Goal: Information Seeking & Learning: Check status

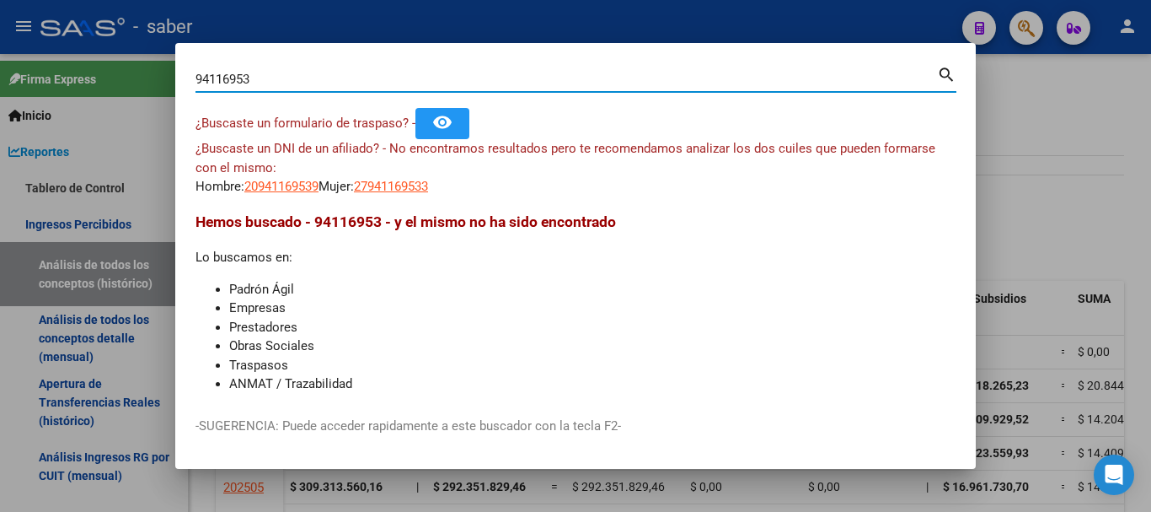
click at [239, 76] on input "94116953" at bounding box center [567, 79] width 742 height 15
paste input "• 27586551944"
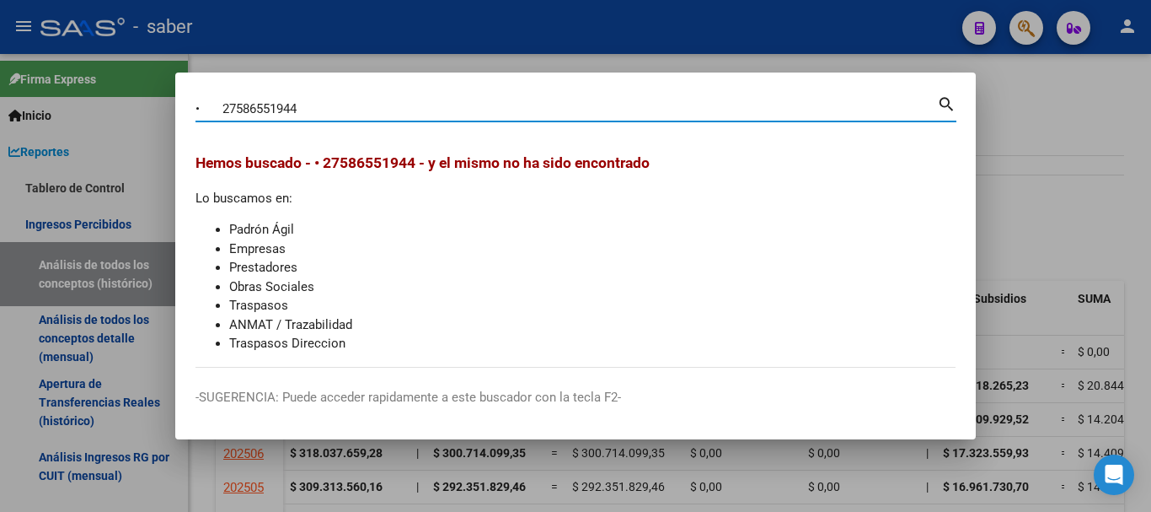
drag, startPoint x: 219, startPoint y: 109, endPoint x: 143, endPoint y: 112, distance: 75.9
click at [143, 112] on div "• 27586551944 Buscar (apellido, dni, cuil, nro traspaso, cuit, obra social) sea…" at bounding box center [575, 256] width 1151 height 512
type input "27586551944"
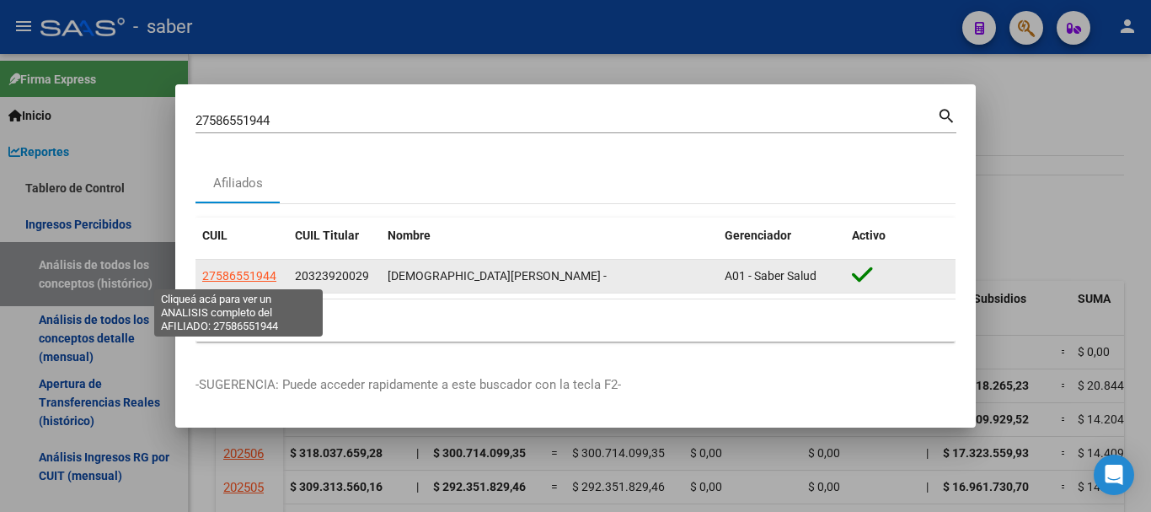
click at [234, 278] on span "27586551944" at bounding box center [239, 275] width 74 height 13
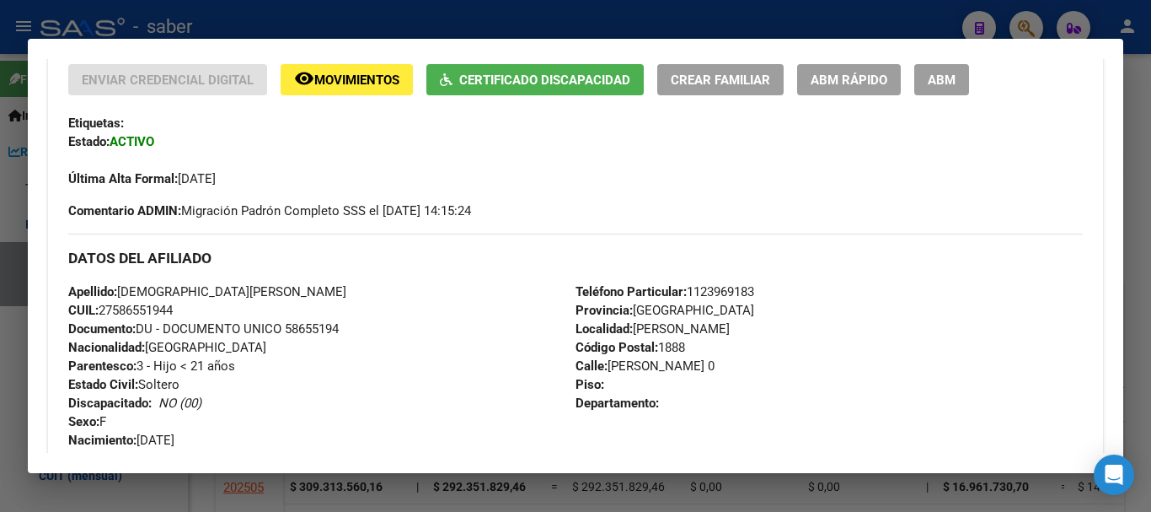
scroll to position [337, 0]
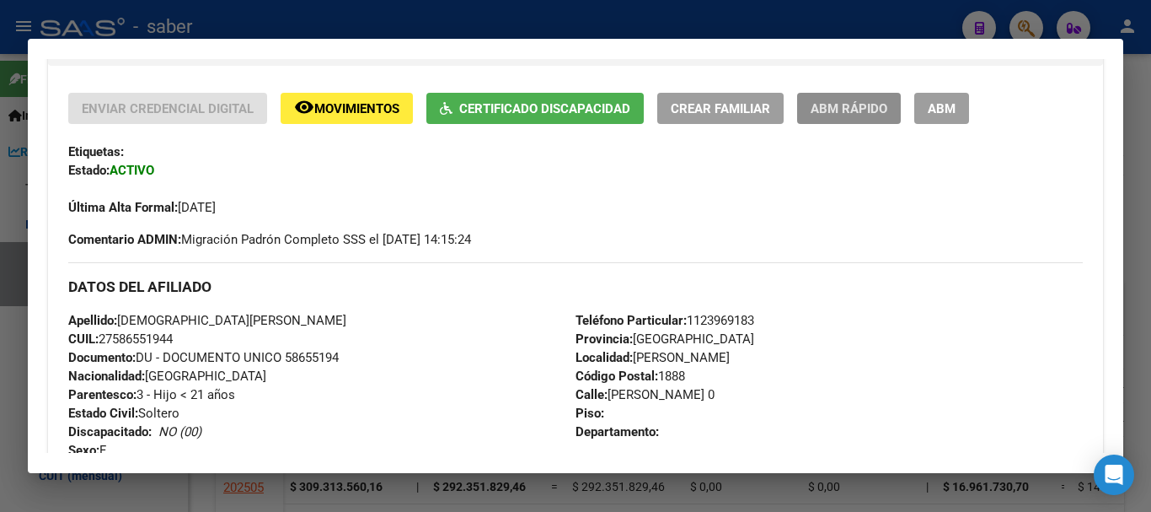
click at [856, 114] on span "ABM Rápido" at bounding box center [849, 108] width 77 height 15
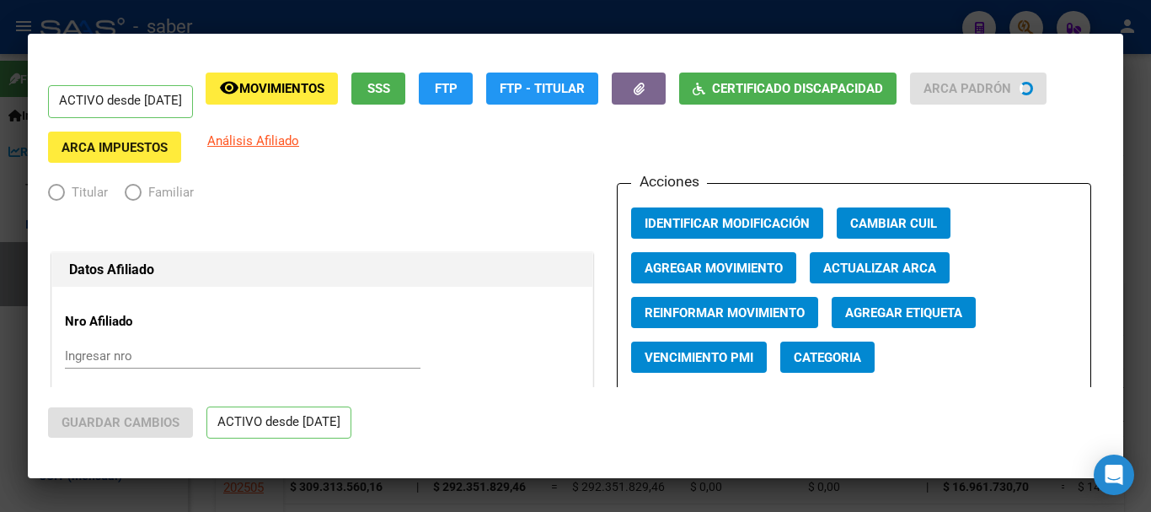
radio input "true"
type input "30-52276217-9"
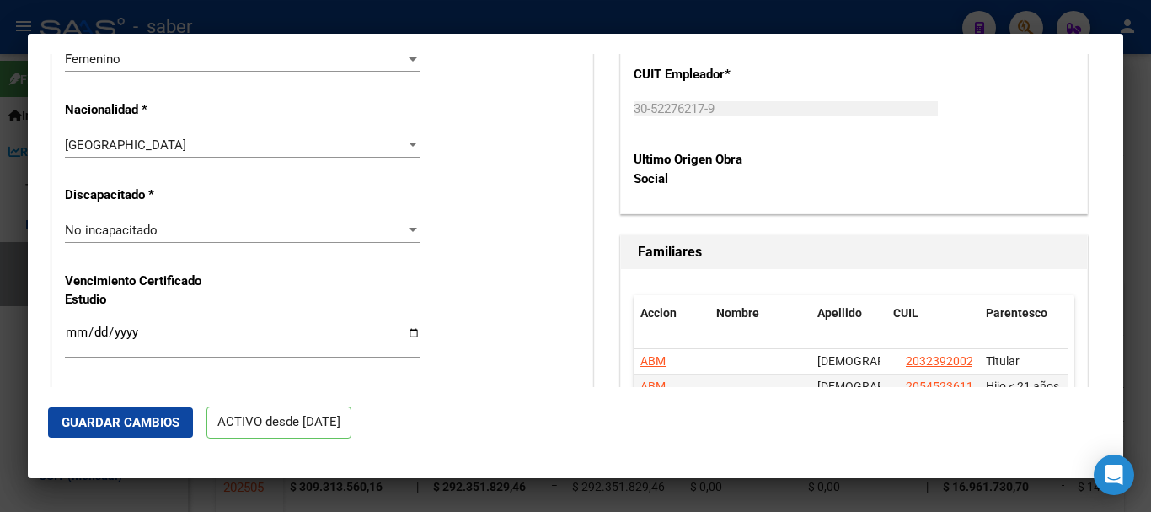
scroll to position [1096, 0]
click at [259, 241] on div "No incapacitado Seleccionar tipo" at bounding box center [243, 236] width 356 height 41
click at [409, 227] on div at bounding box center [413, 228] width 8 height 4
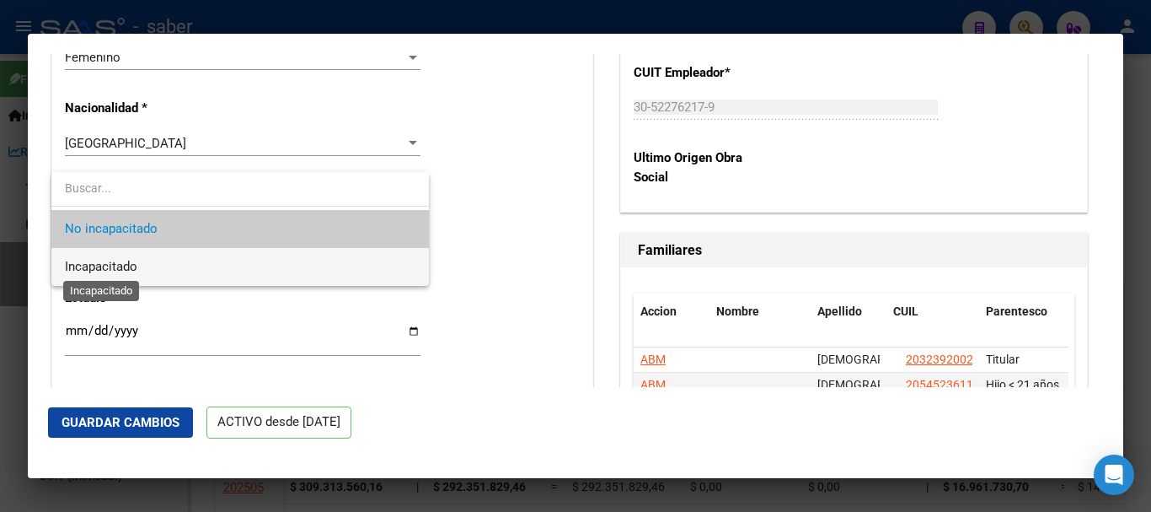
click at [128, 263] on span "Incapacitado" at bounding box center [101, 266] width 72 height 15
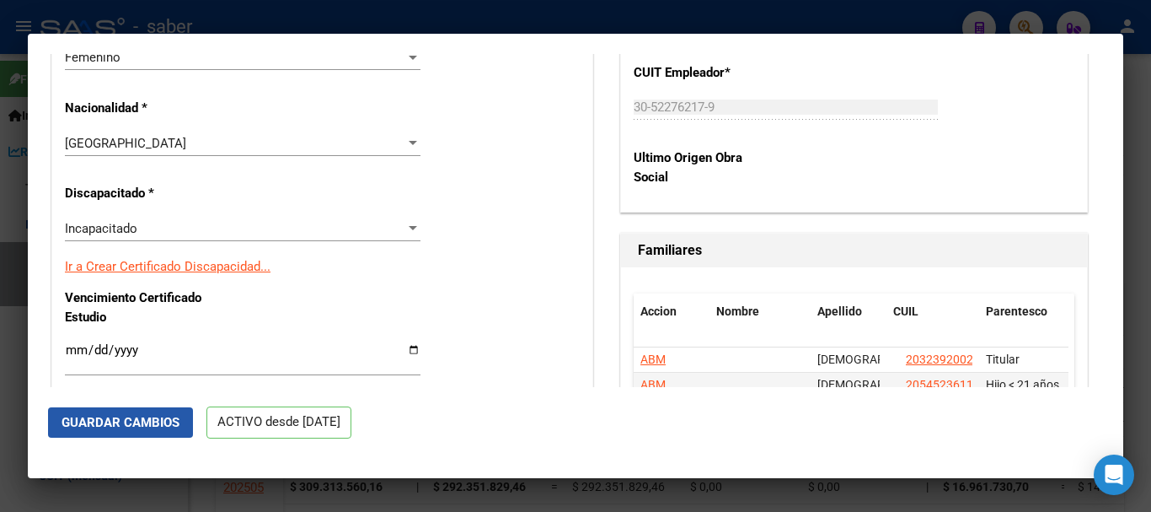
click at [124, 416] on span "Guardar Cambios" at bounding box center [121, 422] width 118 height 15
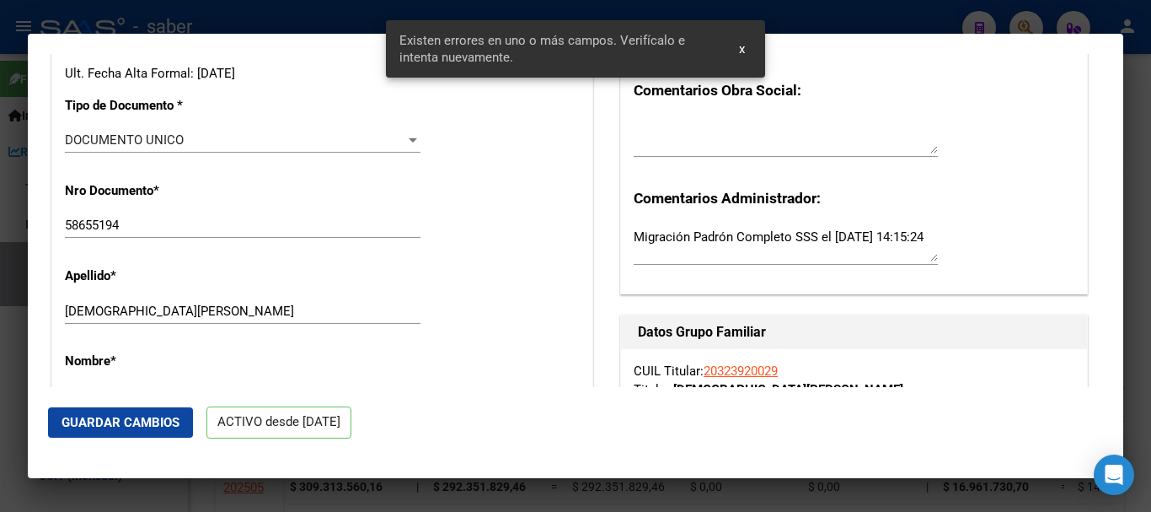
scroll to position [432, 0]
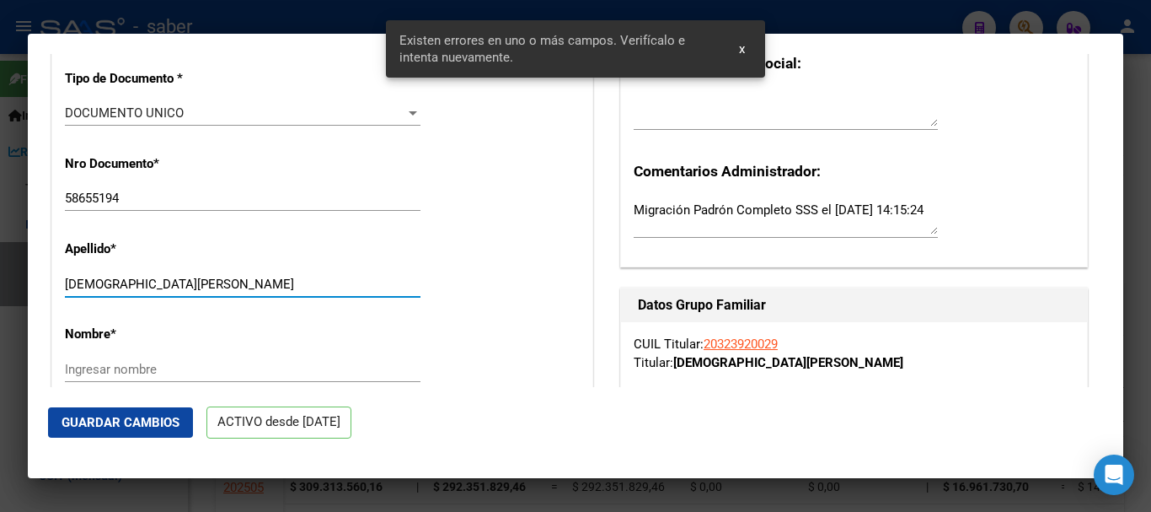
drag, startPoint x: 156, startPoint y: 281, endPoint x: 264, endPoint y: 285, distance: 108.0
click at [264, 285] on input "BRITEZ YANES JADE MAITENA" at bounding box center [243, 283] width 356 height 15
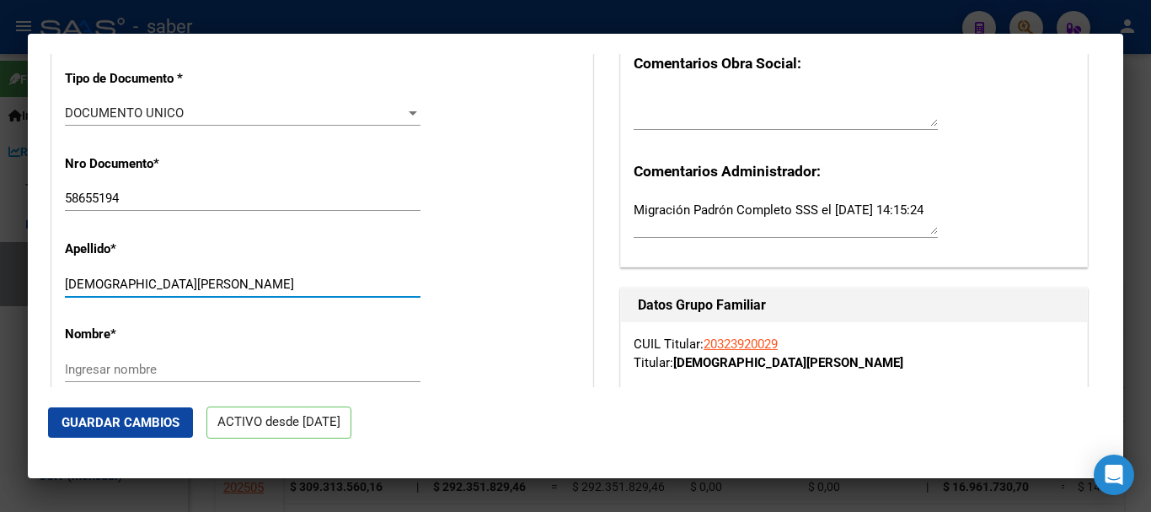
type input "BRITEZ YANES"
drag, startPoint x: 176, startPoint y: 357, endPoint x: 173, endPoint y: 384, distance: 27.2
click at [175, 362] on div "Ingresar nombre" at bounding box center [243, 369] width 356 height 25
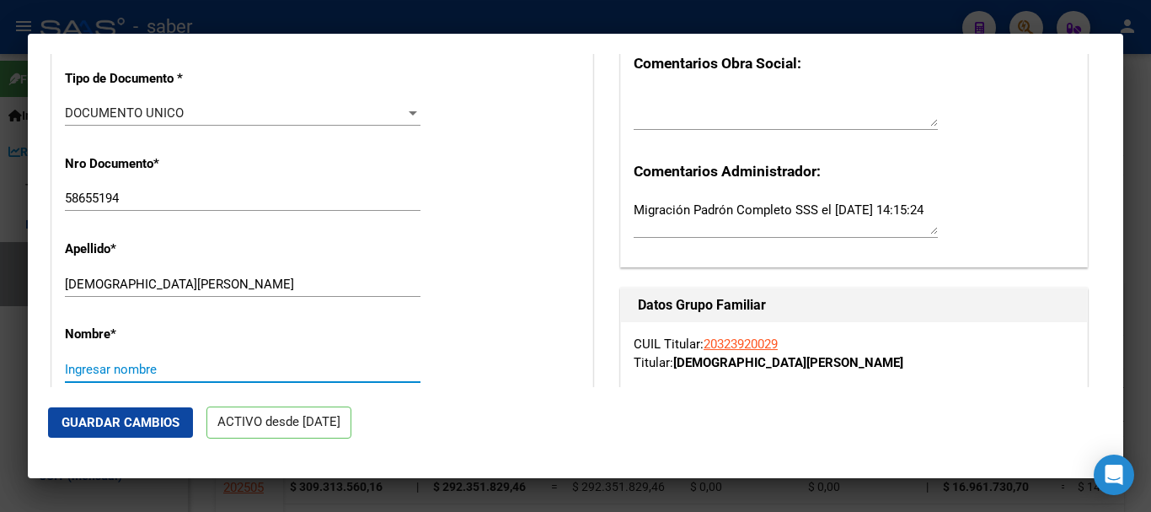
paste input "JADE MAITENA"
type input "JADE MAITENA"
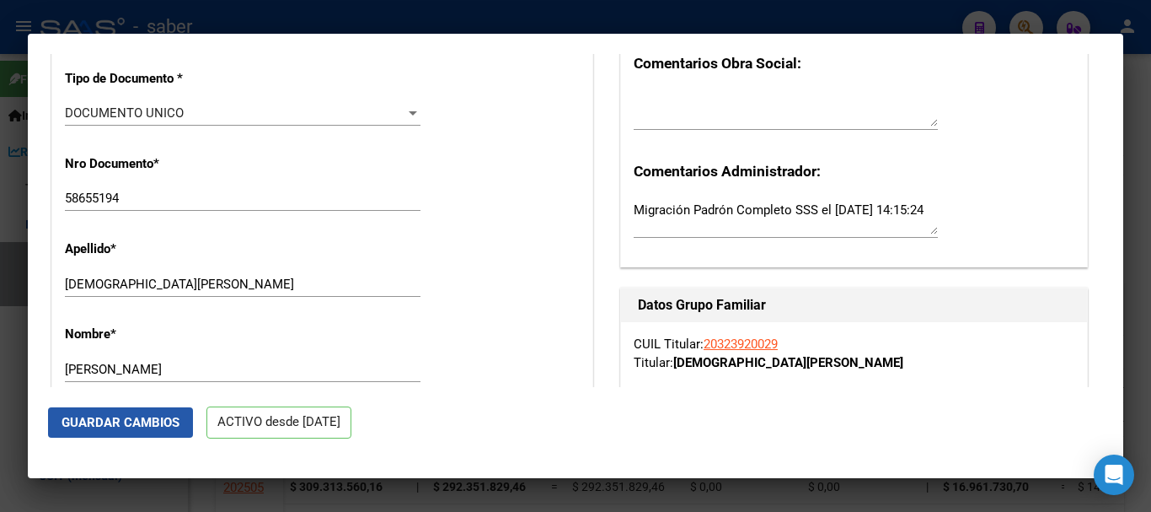
click at [144, 420] on span "Guardar Cambios" at bounding box center [121, 422] width 118 height 15
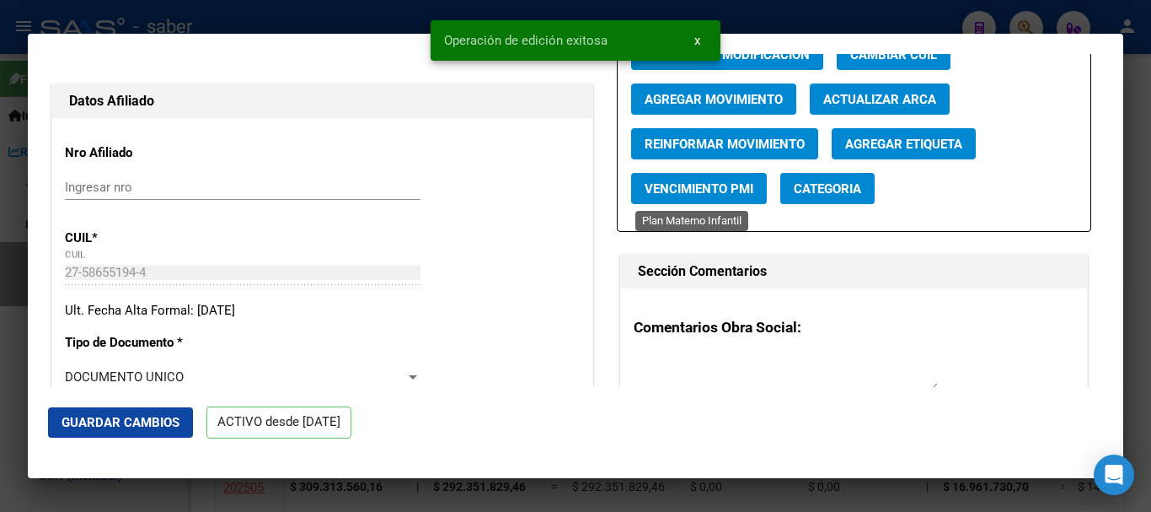
scroll to position [84, 0]
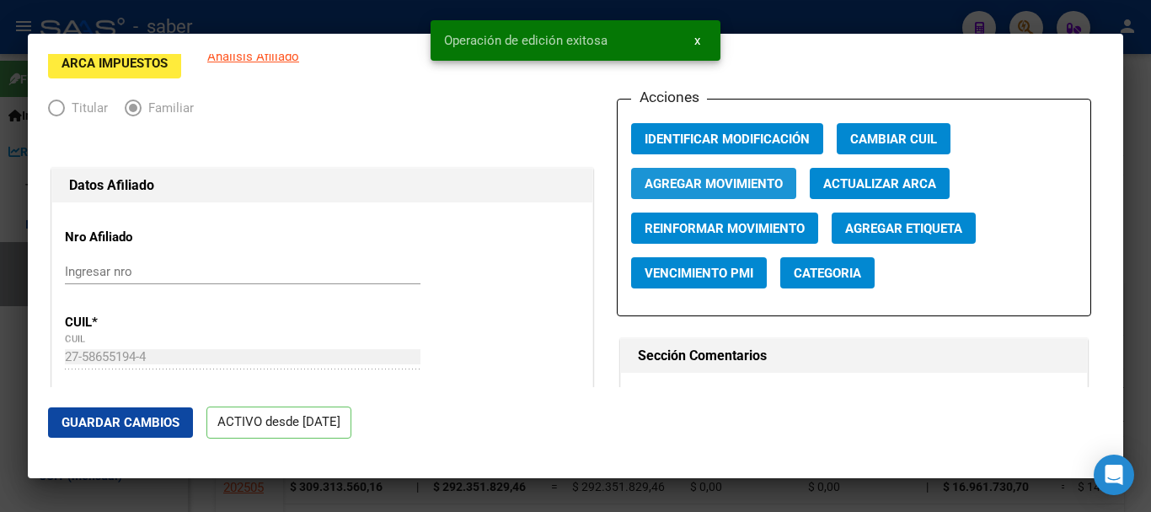
click at [715, 183] on span "Agregar Movimiento" at bounding box center [714, 183] width 138 height 15
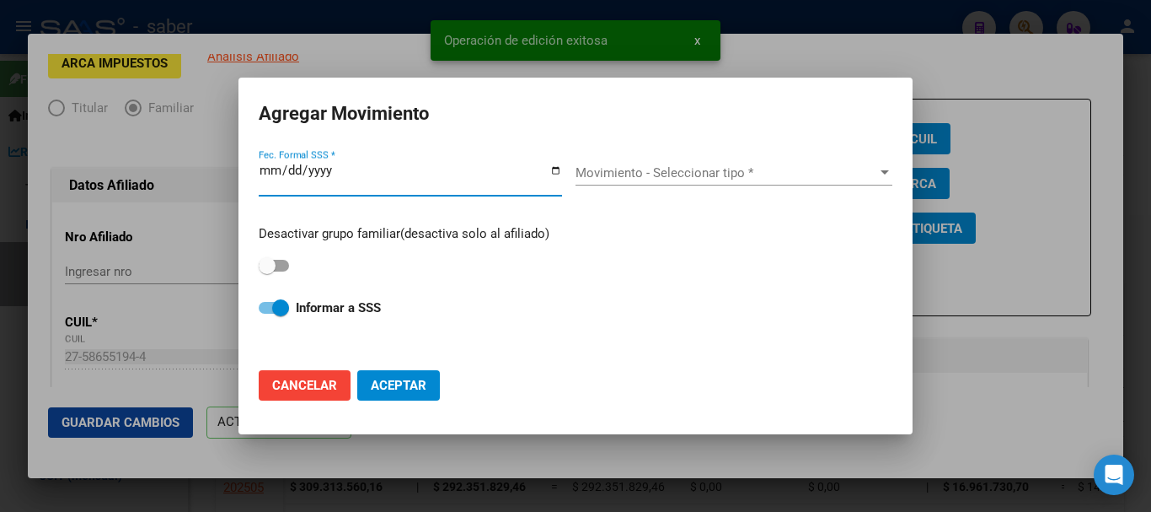
click at [1058, 321] on div at bounding box center [575, 256] width 1151 height 512
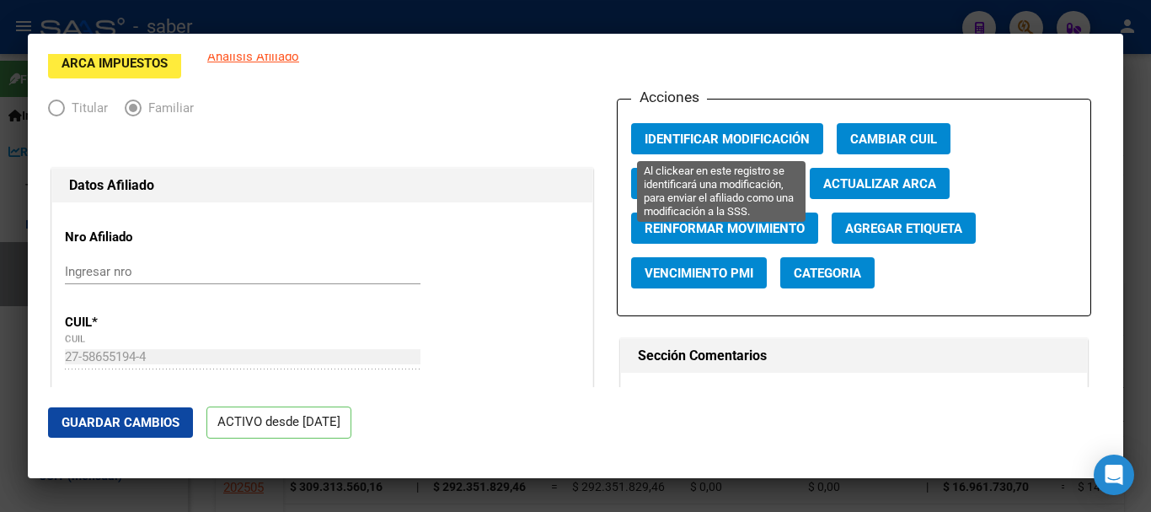
click at [724, 131] on span "Identificar Modificación" at bounding box center [727, 138] width 165 height 15
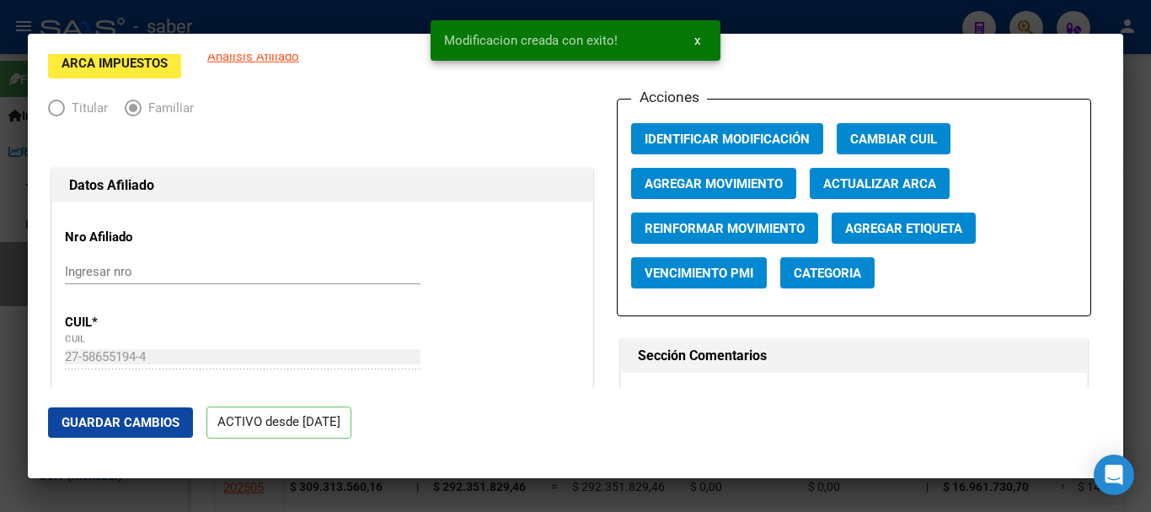
click at [804, 493] on div at bounding box center [575, 256] width 1151 height 512
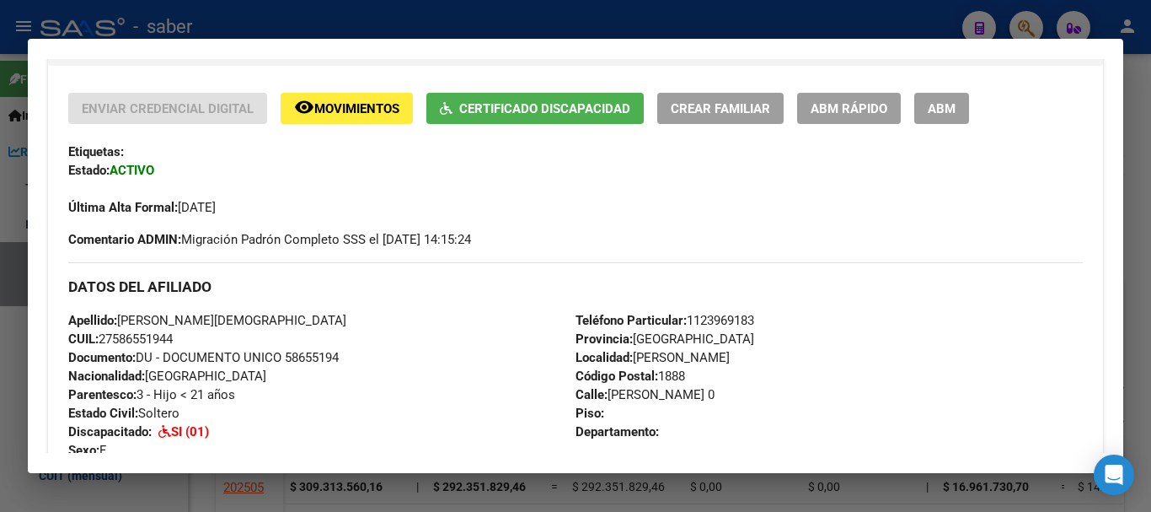
drag, startPoint x: 9, startPoint y: 220, endPoint x: 44, endPoint y: 236, distance: 38.1
click at [16, 223] on div at bounding box center [575, 256] width 1151 height 512
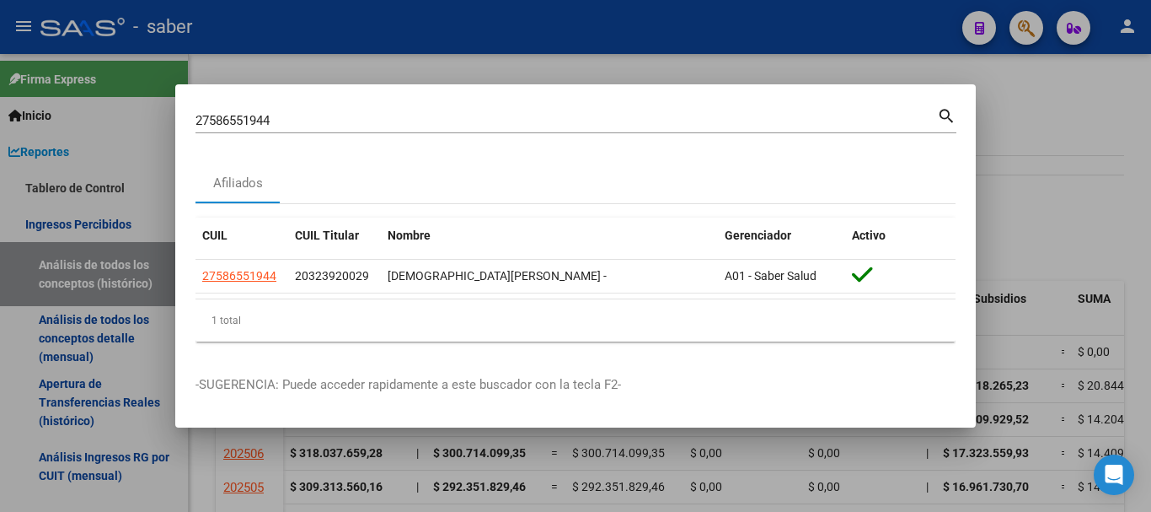
click at [242, 118] on input "27586551944" at bounding box center [567, 120] width 742 height 15
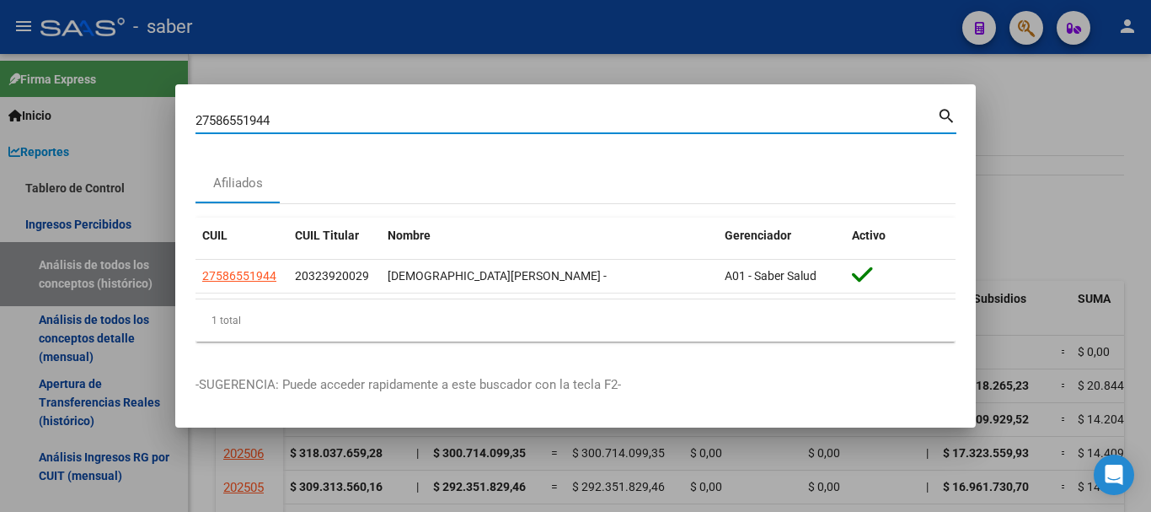
click at [242, 118] on input "27586551944" at bounding box center [567, 120] width 742 height 15
paste input "• 20591344294"
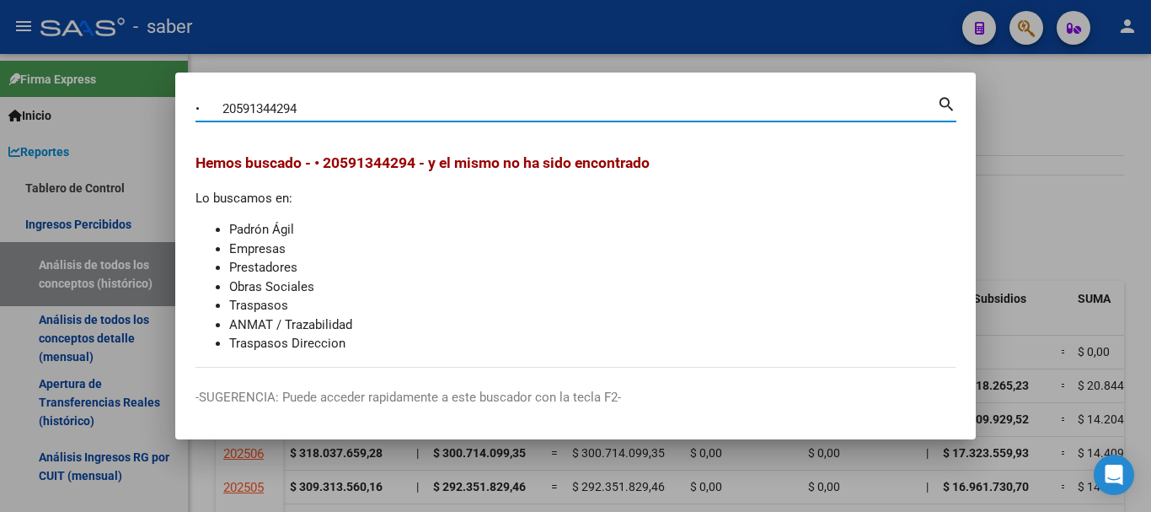
drag, startPoint x: 219, startPoint y: 104, endPoint x: 137, endPoint y: 94, distance: 83.1
click at [137, 94] on div "• 20591344294 Buscar (apellido, dni, cuil, nro traspaso, cuit, obra social) sea…" at bounding box center [575, 256] width 1151 height 512
type input "20591344294"
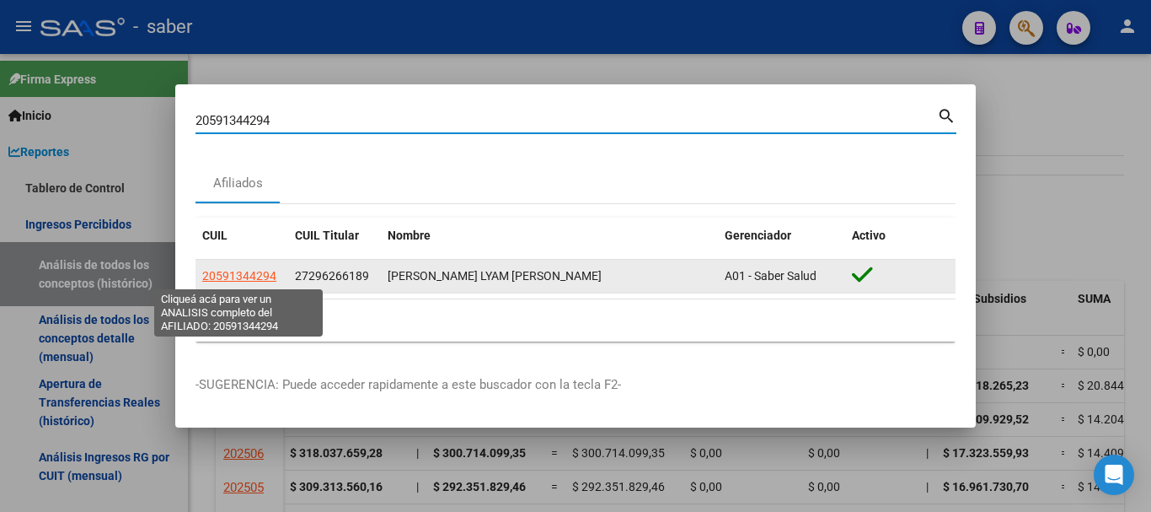
click at [255, 274] on span "20591344294" at bounding box center [239, 275] width 74 height 13
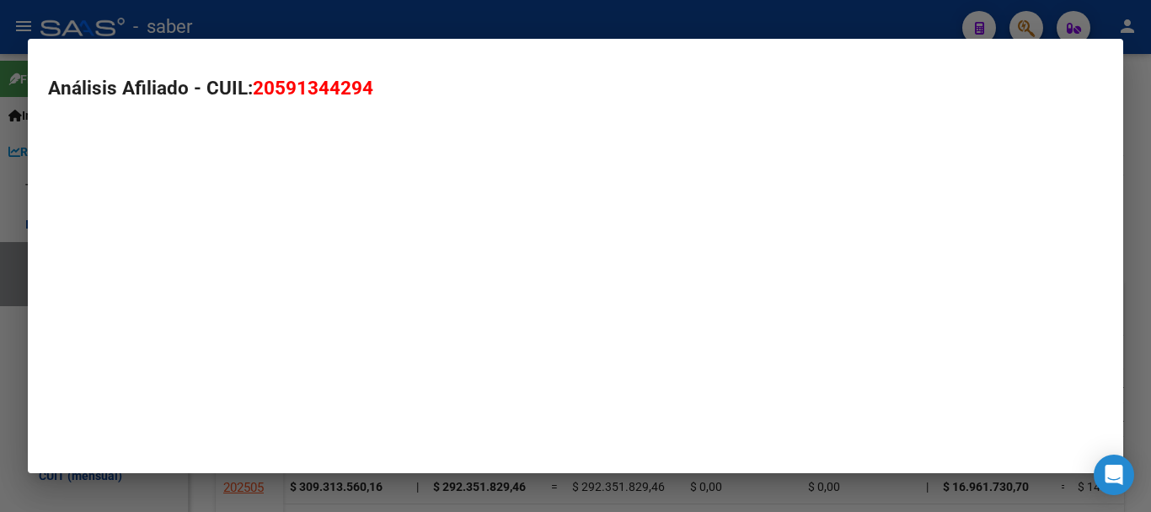
type textarea "20591344294"
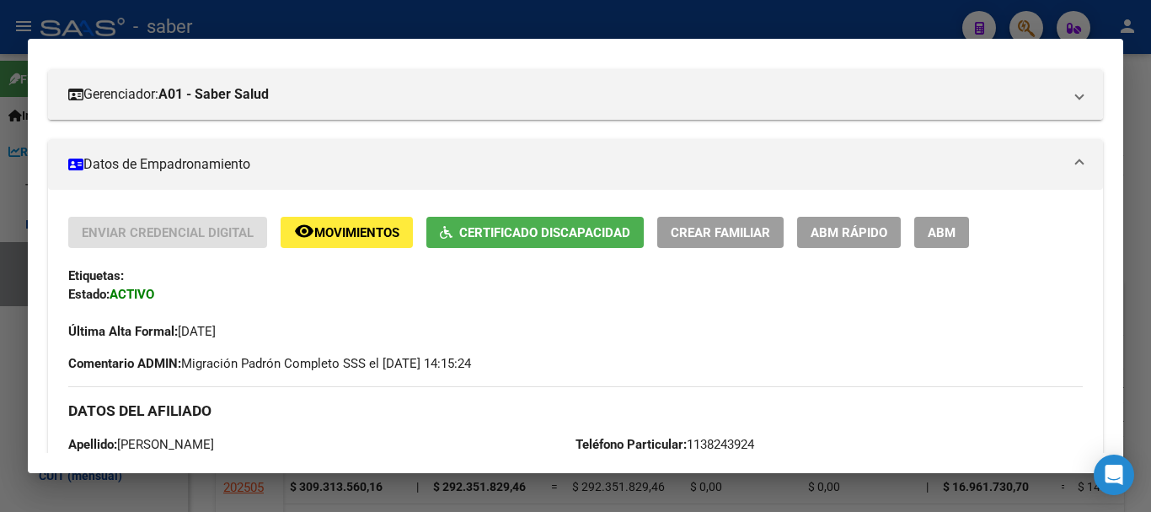
scroll to position [253, 0]
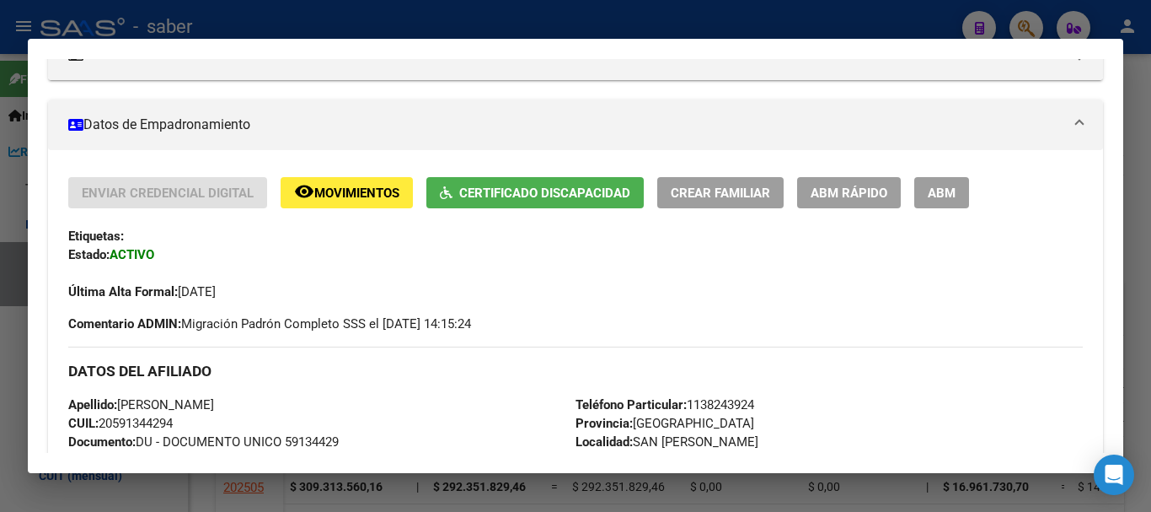
click at [843, 192] on span "ABM Rápido" at bounding box center [849, 192] width 77 height 15
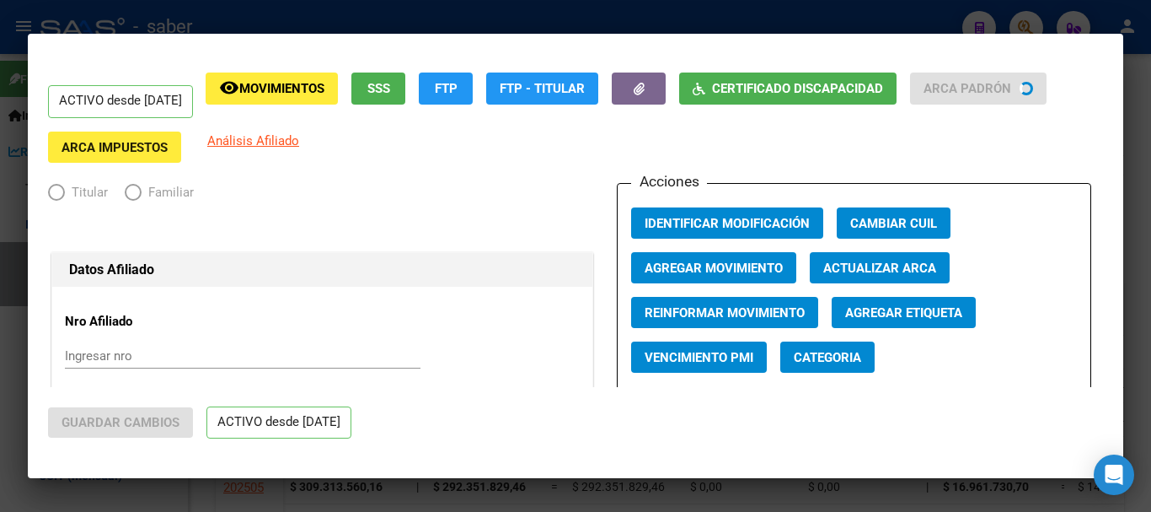
radio input "true"
type input "30-50327023-0"
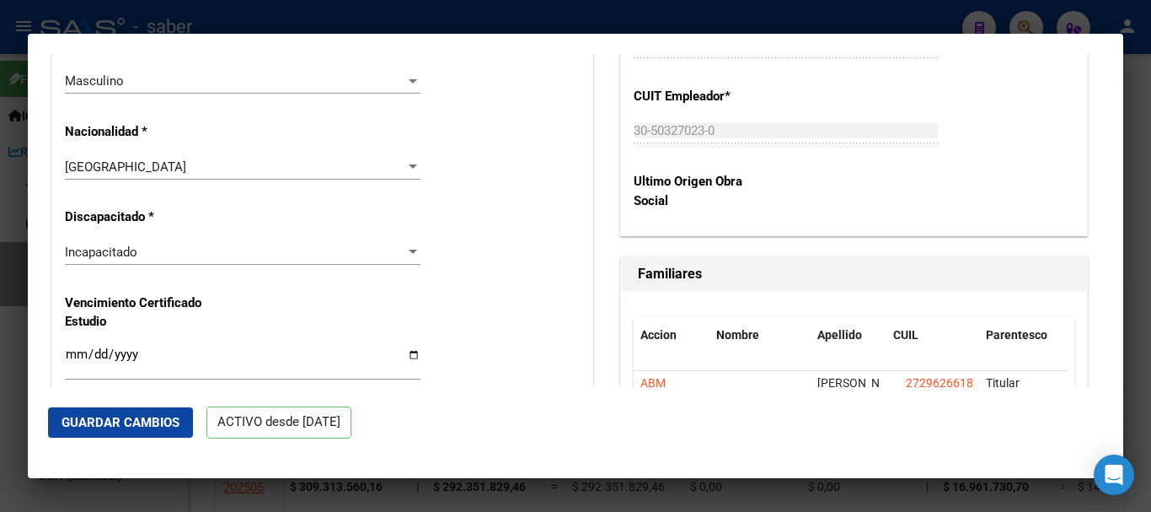
scroll to position [1096, 0]
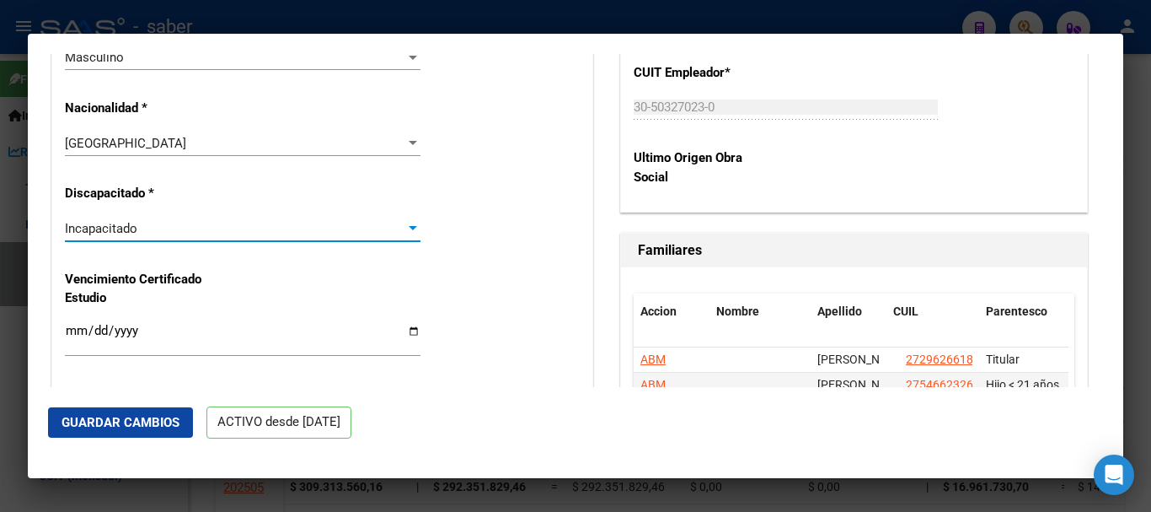
click at [169, 231] on div "Incapacitado" at bounding box center [235, 228] width 341 height 15
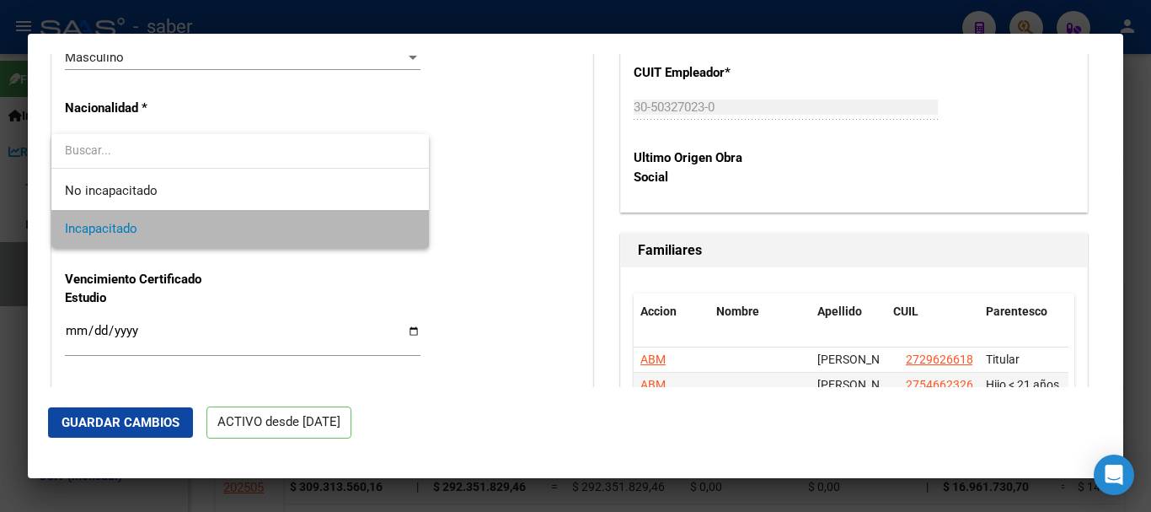
click at [148, 236] on span "Incapacitado" at bounding box center [240, 229] width 351 height 38
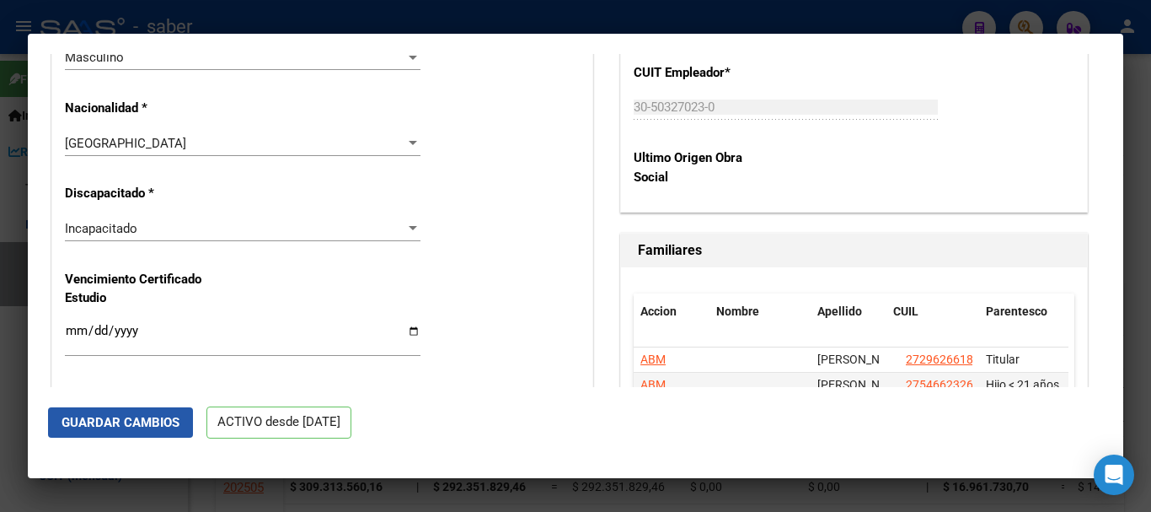
click at [129, 417] on span "Guardar Cambios" at bounding box center [121, 422] width 118 height 15
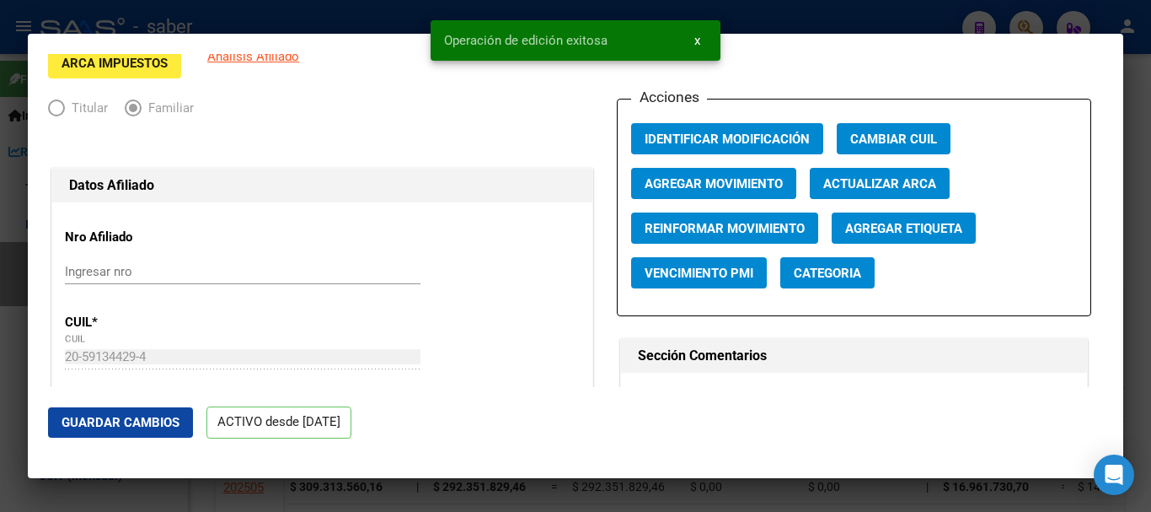
scroll to position [0, 0]
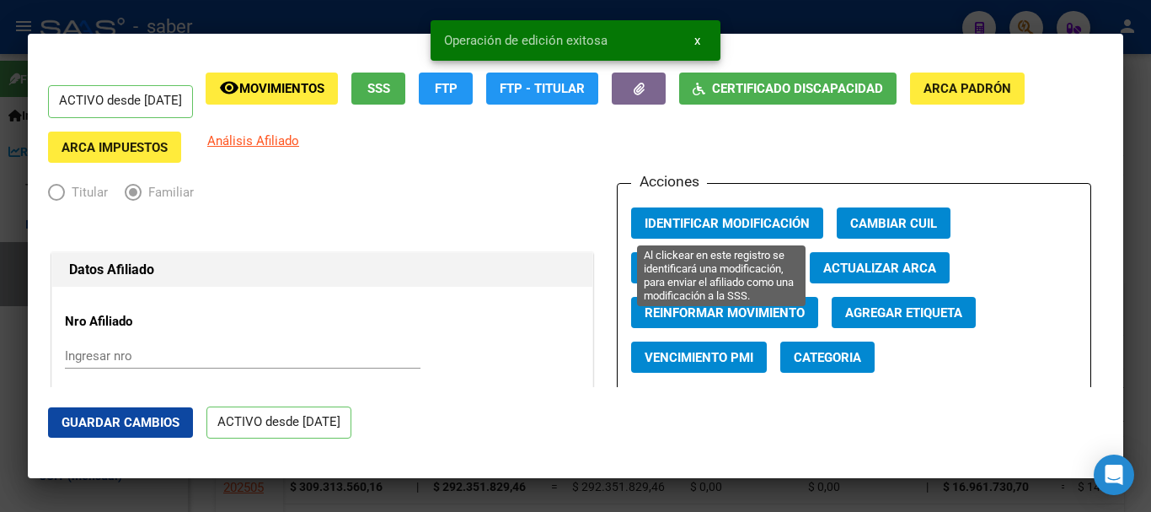
click at [735, 220] on span "Identificar Modificación" at bounding box center [727, 223] width 165 height 15
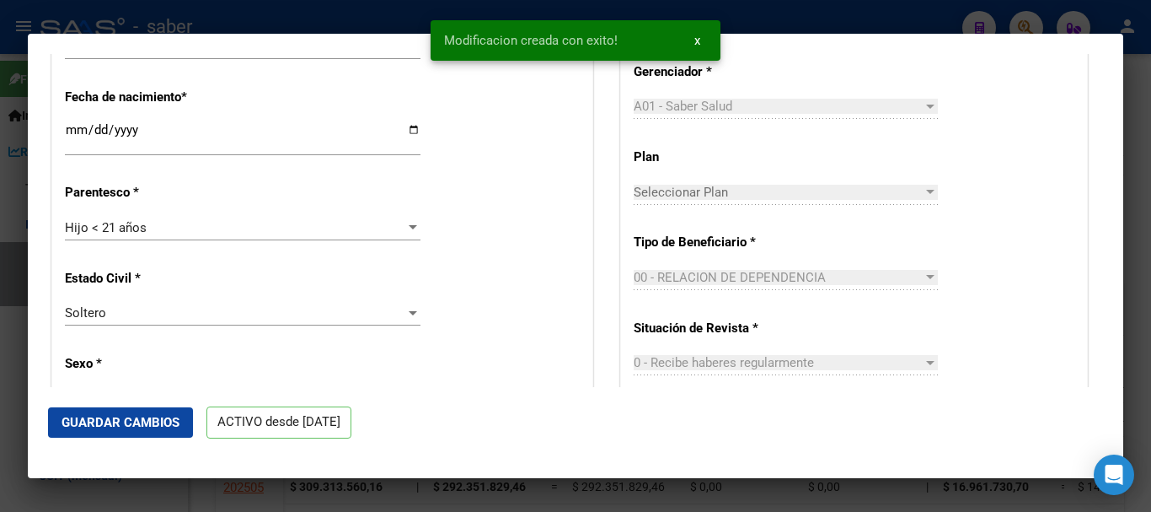
scroll to position [759, 0]
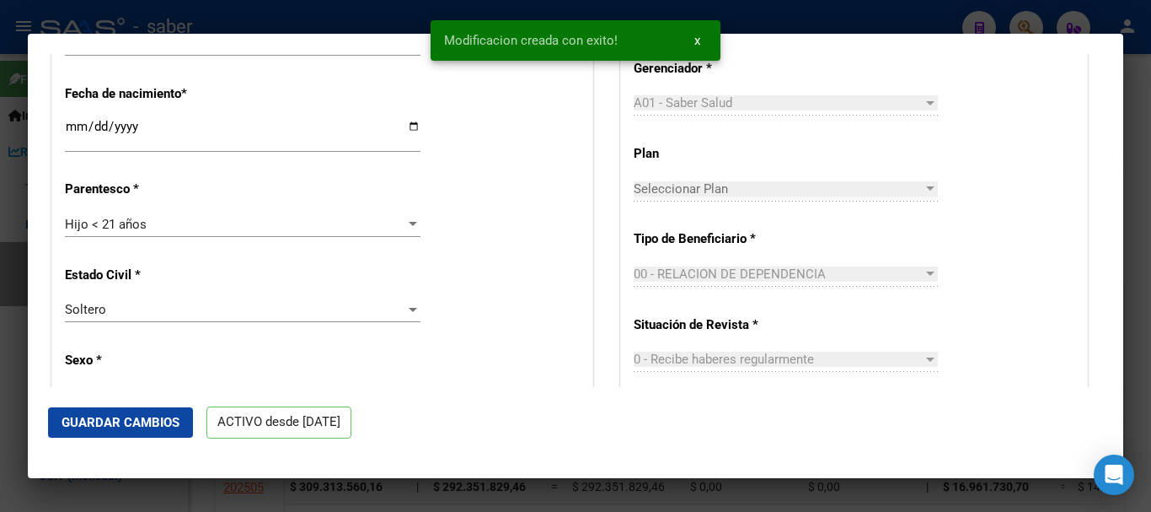
click at [557, 494] on div at bounding box center [575, 256] width 1151 height 512
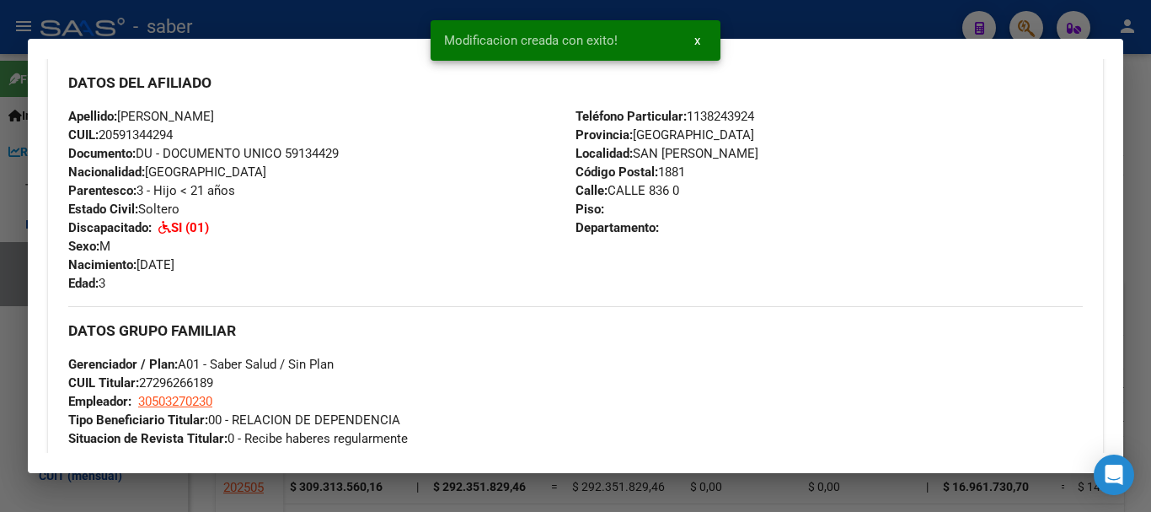
scroll to position [590, 0]
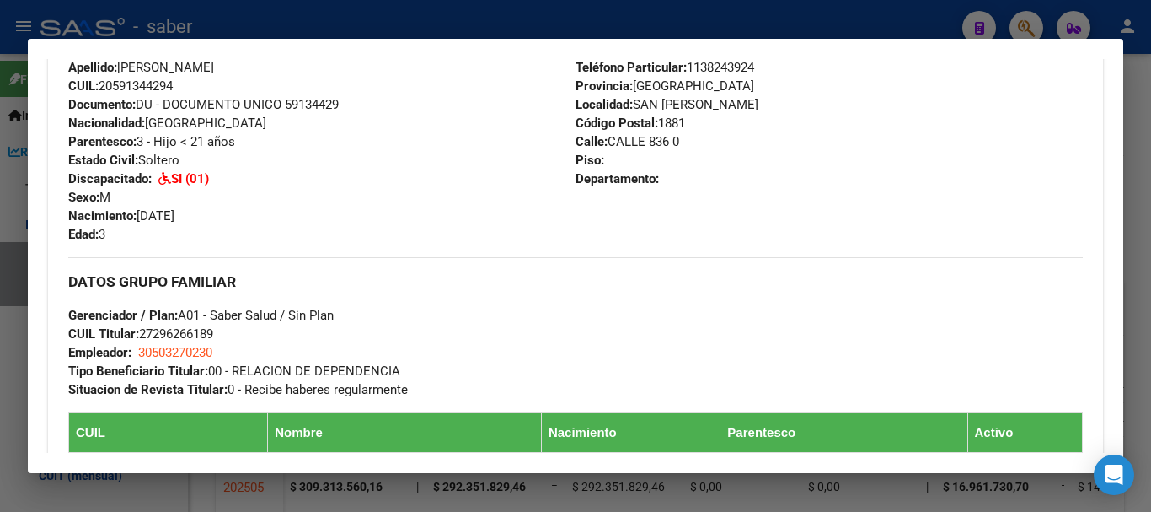
click at [556, 489] on div at bounding box center [575, 256] width 1151 height 512
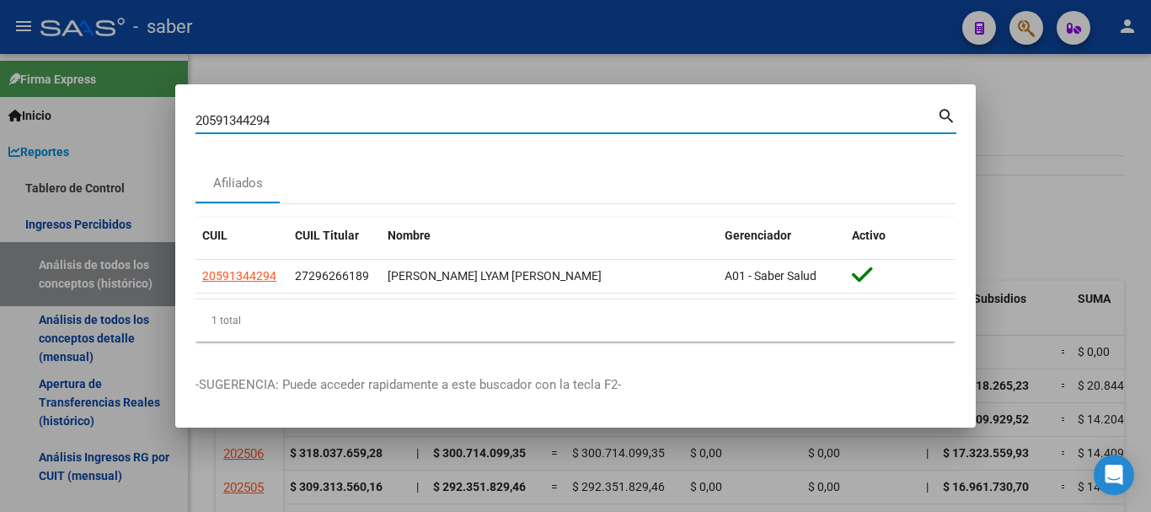
click at [228, 114] on input "20591344294" at bounding box center [567, 120] width 742 height 15
paste input "• 27587934227"
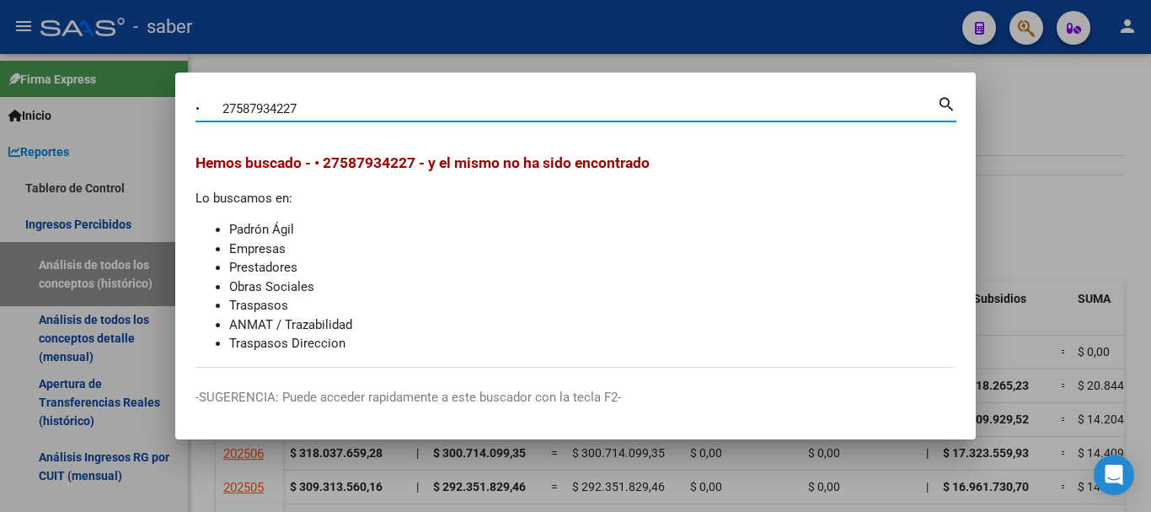
drag, startPoint x: 221, startPoint y: 102, endPoint x: 142, endPoint y: 94, distance: 79.6
click at [142, 94] on div "• 27587934227 Buscar (apellido, dni, cuil, nro traspaso, cuit, obra social) sea…" at bounding box center [575, 256] width 1151 height 512
type input "27587934227"
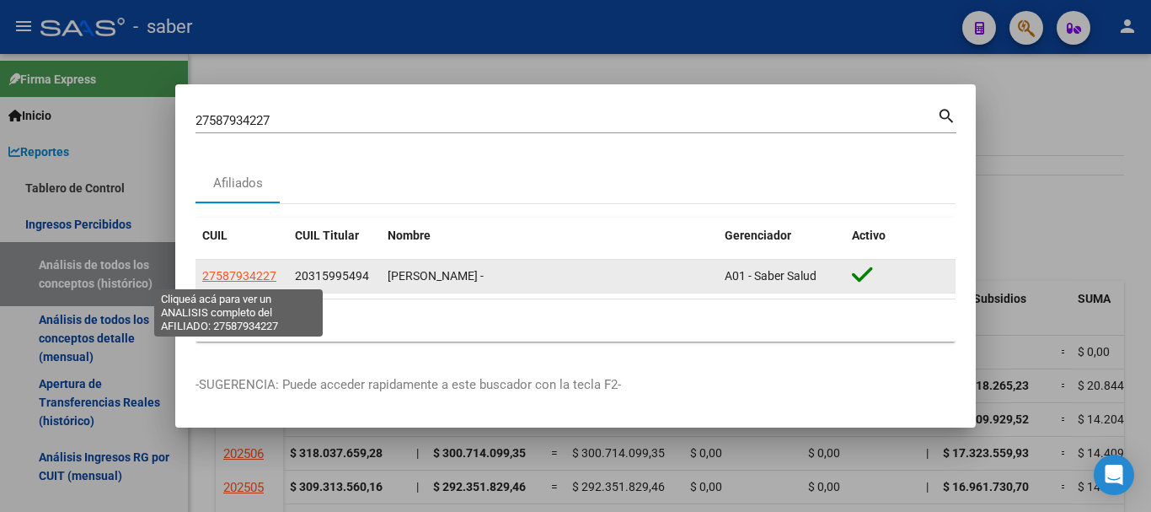
click at [233, 278] on span "27587934227" at bounding box center [239, 275] width 74 height 13
type textarea "27587934227"
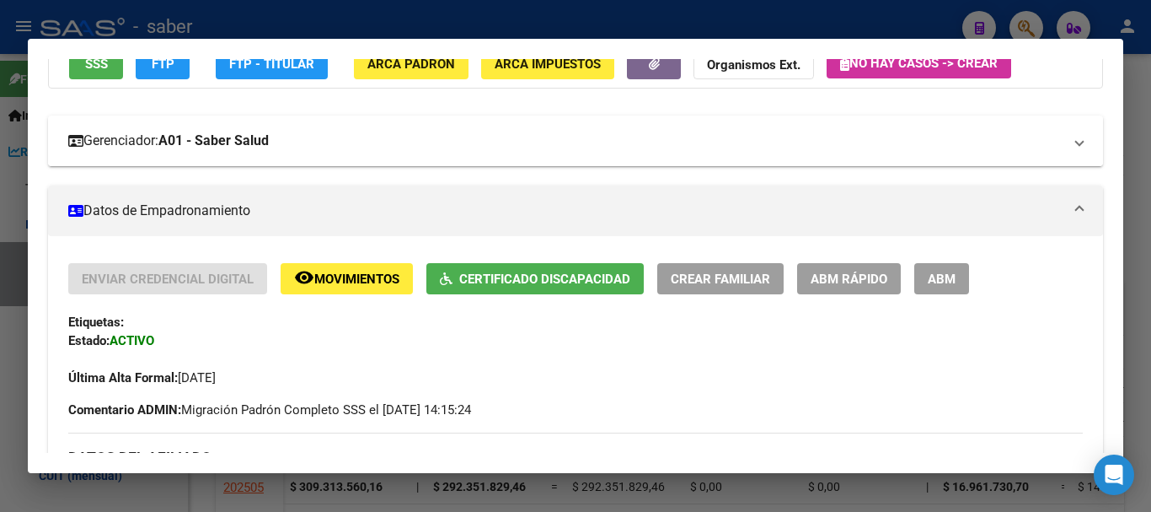
scroll to position [253, 0]
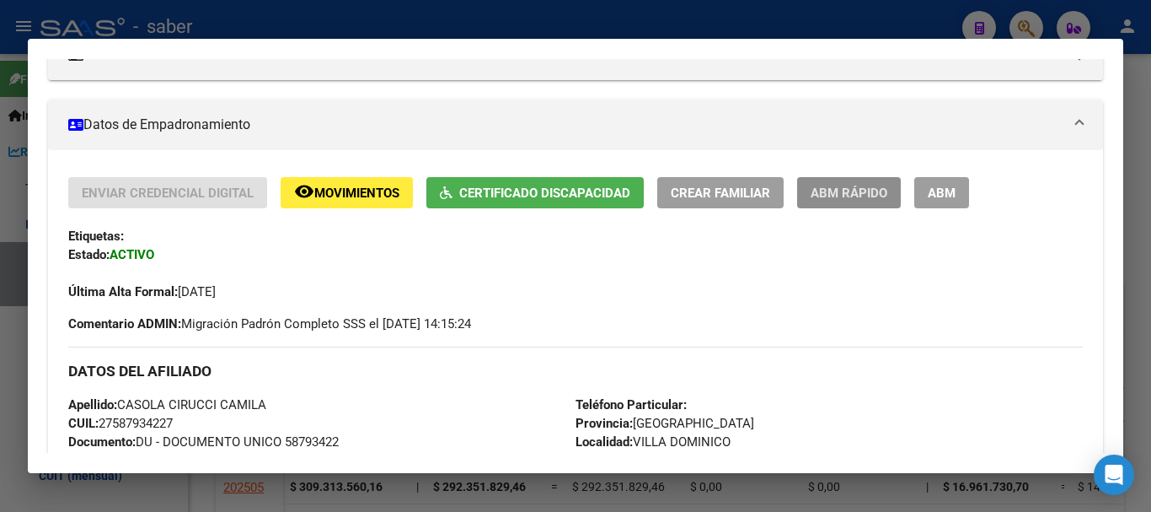
drag, startPoint x: 840, startPoint y: 196, endPoint x: 829, endPoint y: 205, distance: 13.2
click at [829, 205] on button "ABM Rápido" at bounding box center [849, 192] width 104 height 31
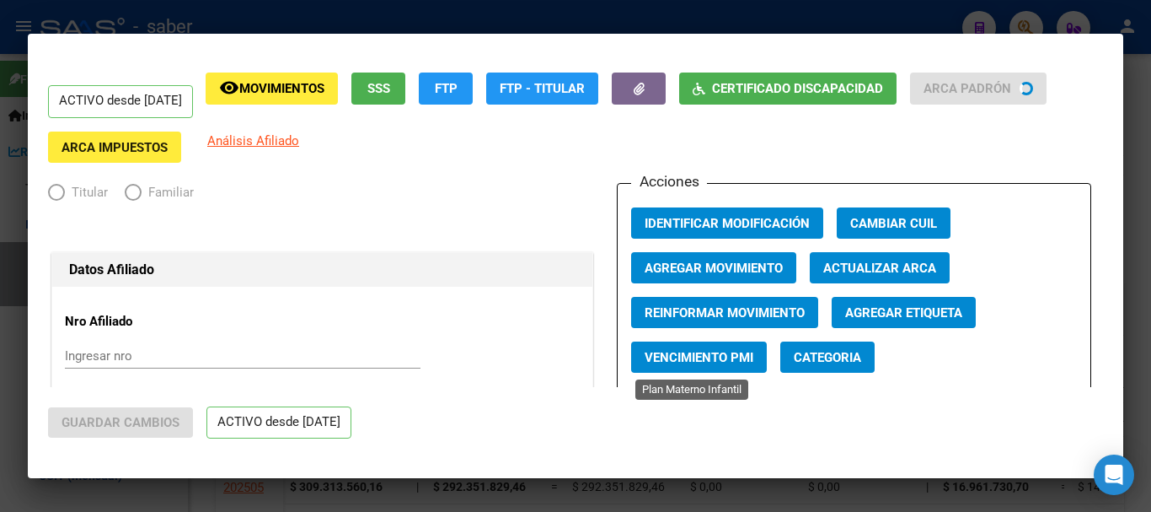
radio input "true"
type input "33-71456964-9"
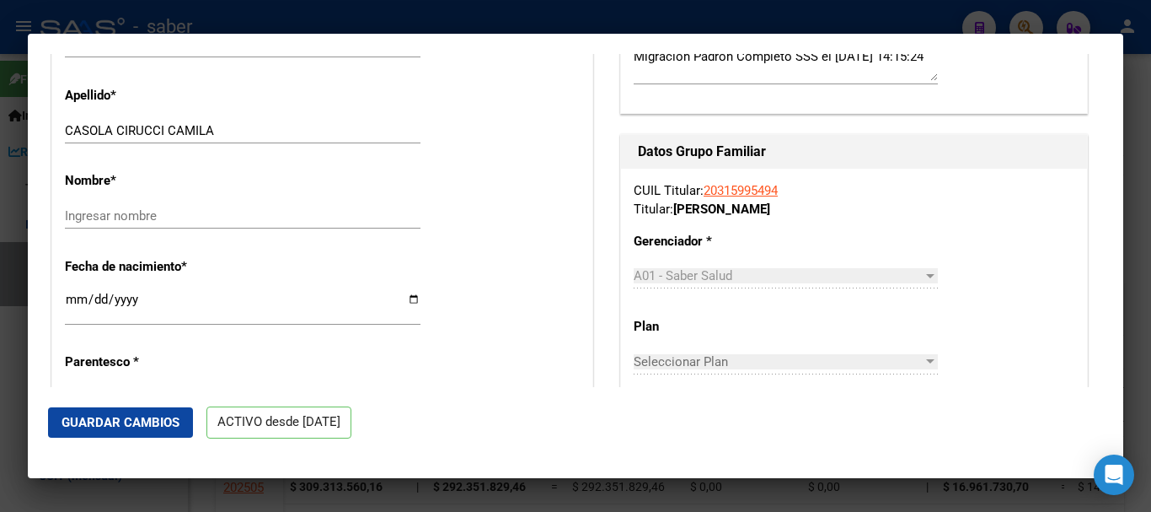
scroll to position [590, 0]
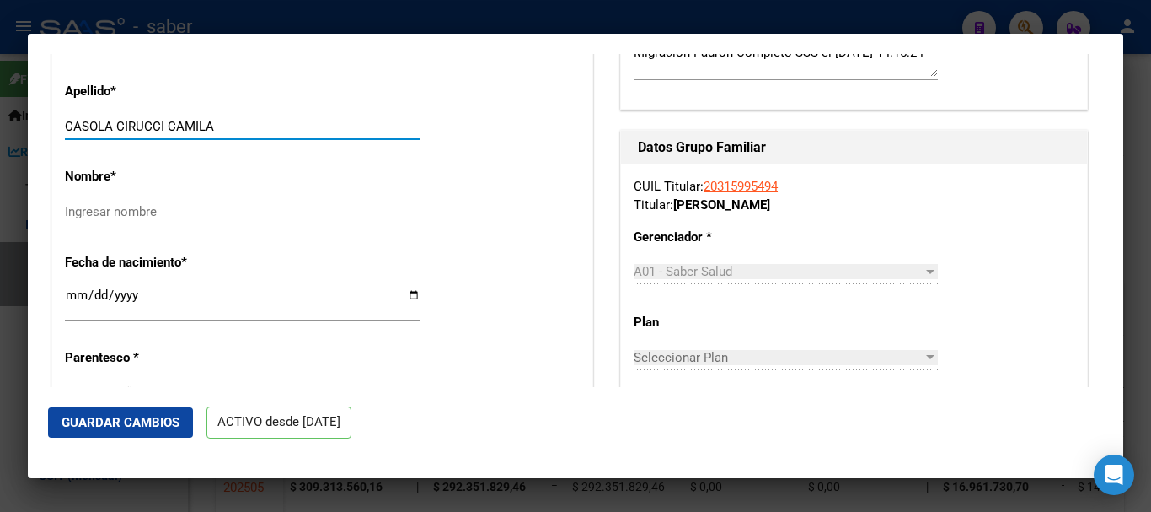
drag, startPoint x: 167, startPoint y: 121, endPoint x: 218, endPoint y: 126, distance: 51.8
click at [238, 122] on input "CASOLA CIRUCCI CAMILA" at bounding box center [243, 126] width 356 height 15
type input "CASOLA CIRUCCI"
click at [148, 204] on input "Ingresar nombre" at bounding box center [243, 211] width 356 height 15
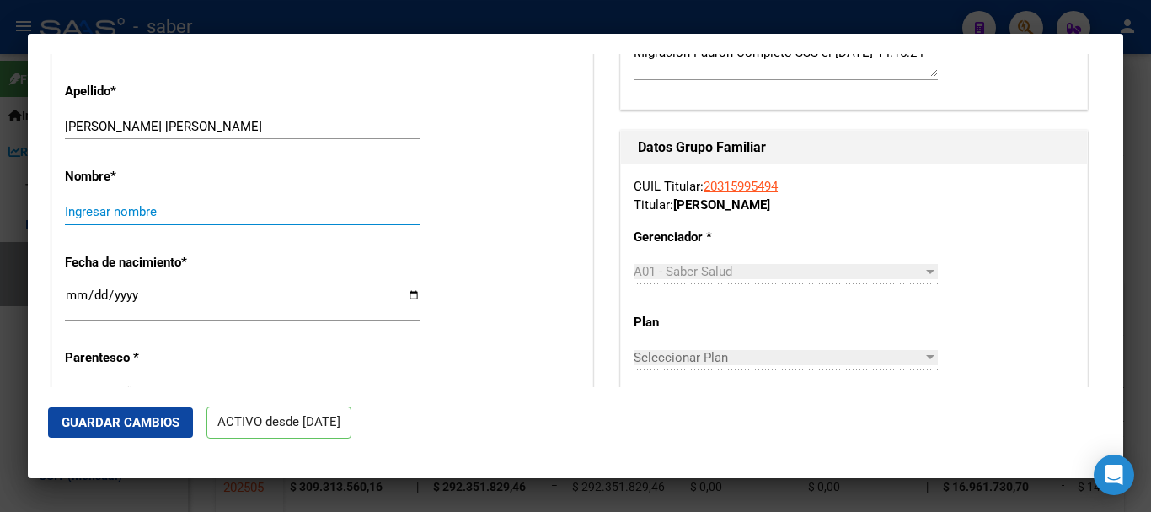
paste input "CAMILA"
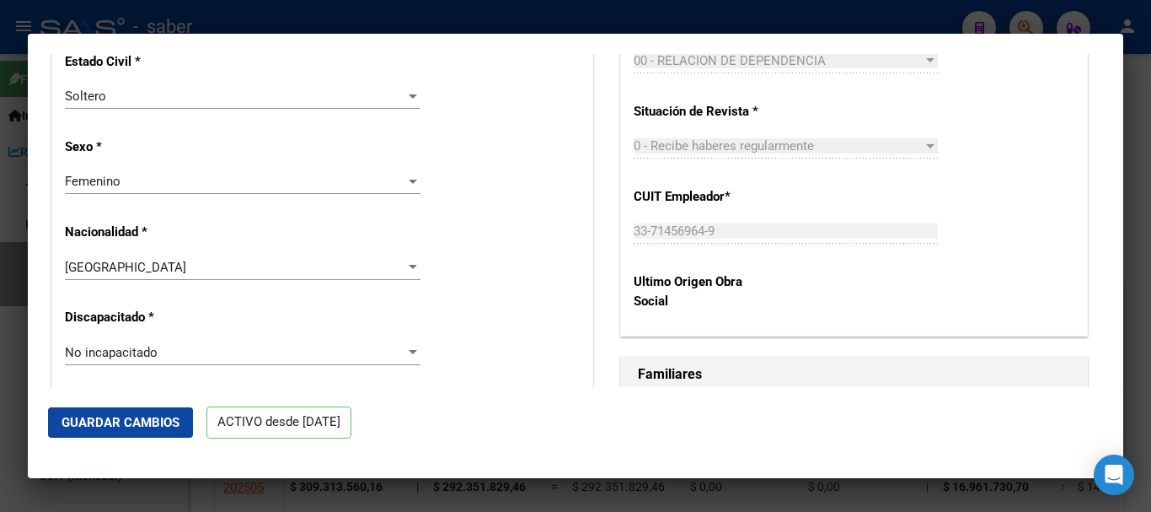
scroll to position [1012, 0]
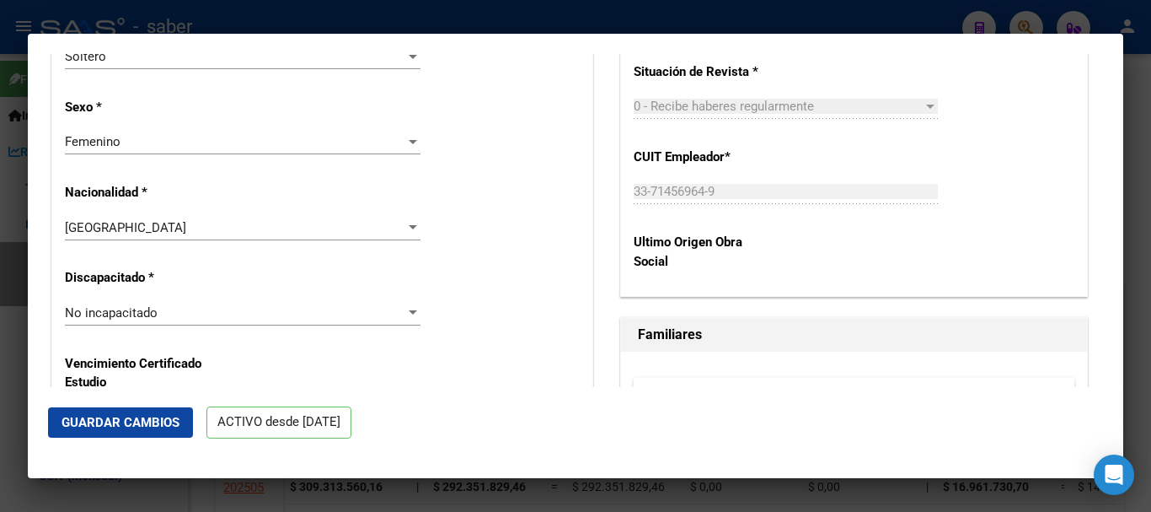
type input "CAMILA"
click at [155, 315] on span "No incapacitado" at bounding box center [111, 312] width 93 height 15
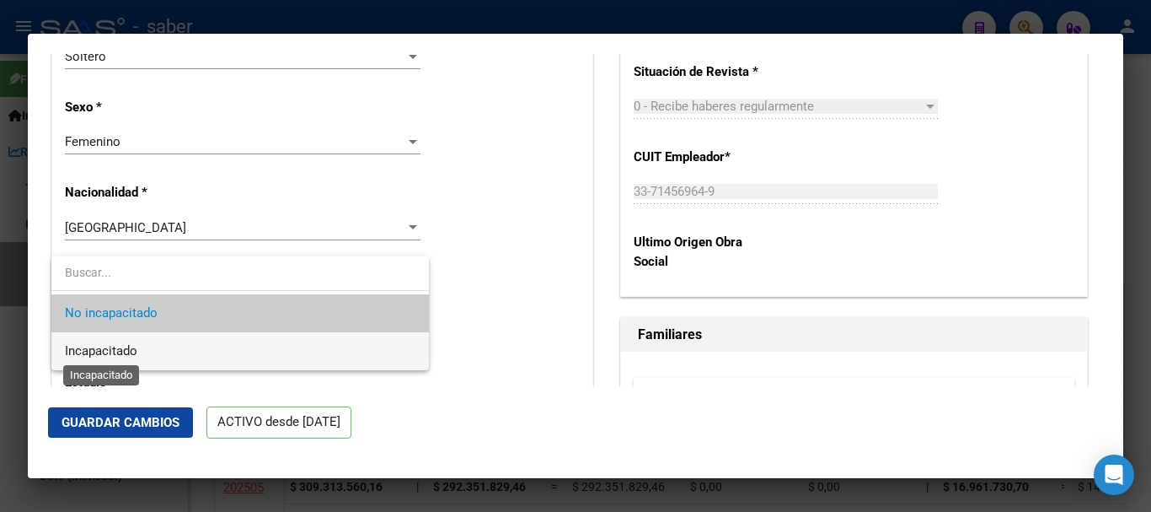
click at [125, 346] on span "Incapacitado" at bounding box center [101, 350] width 72 height 15
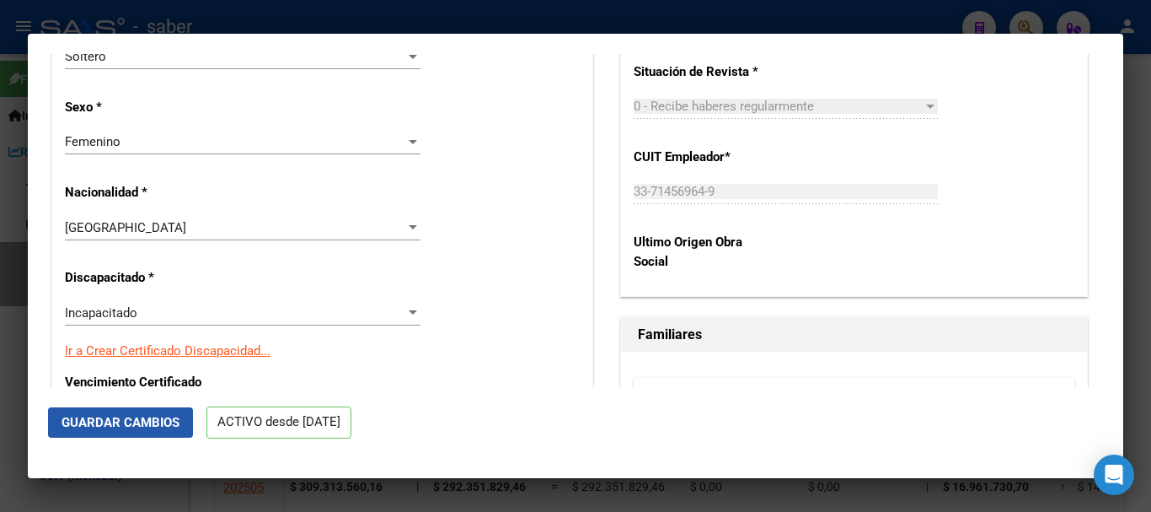
click at [130, 426] on span "Guardar Cambios" at bounding box center [121, 422] width 118 height 15
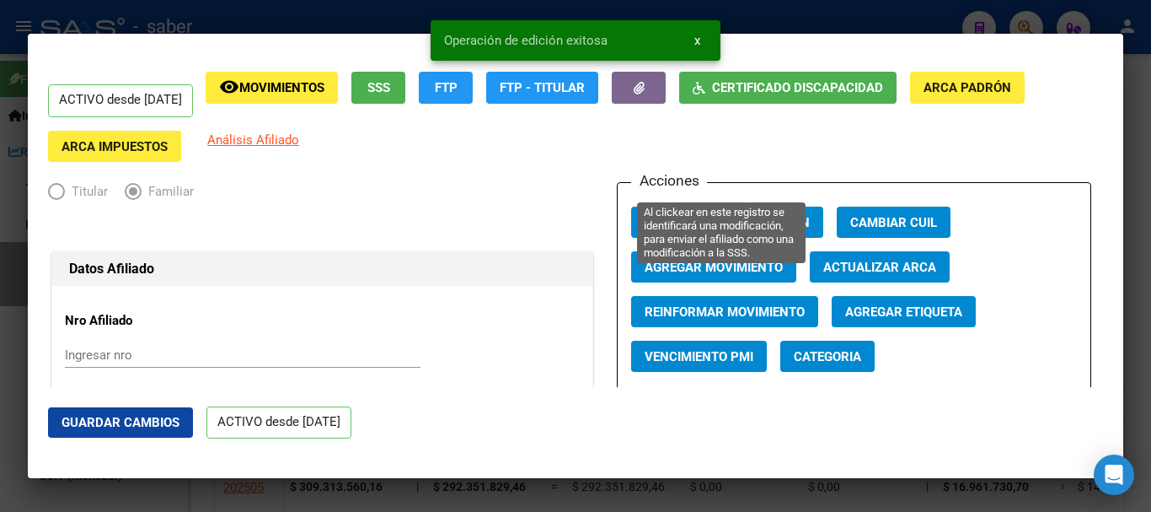
scroll to position [0, 0]
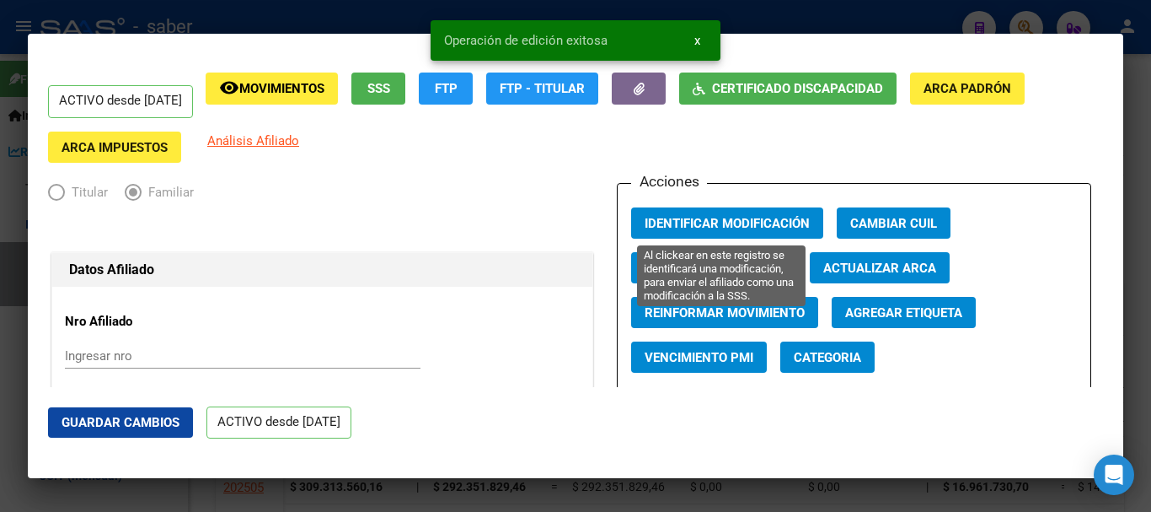
click at [726, 221] on span "Identificar Modificación" at bounding box center [727, 223] width 165 height 15
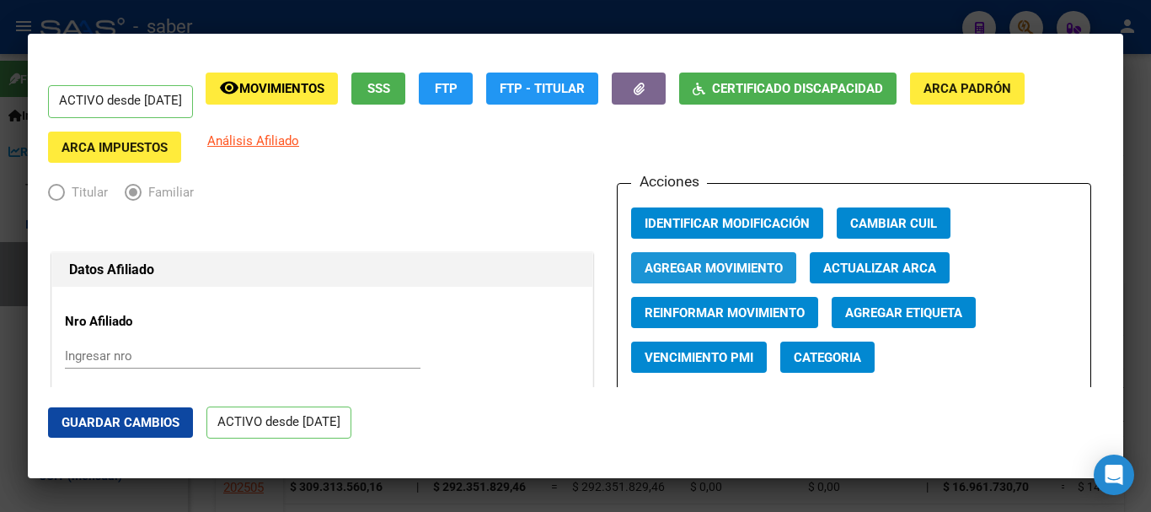
click at [707, 269] on span "Agregar Movimiento" at bounding box center [714, 267] width 138 height 15
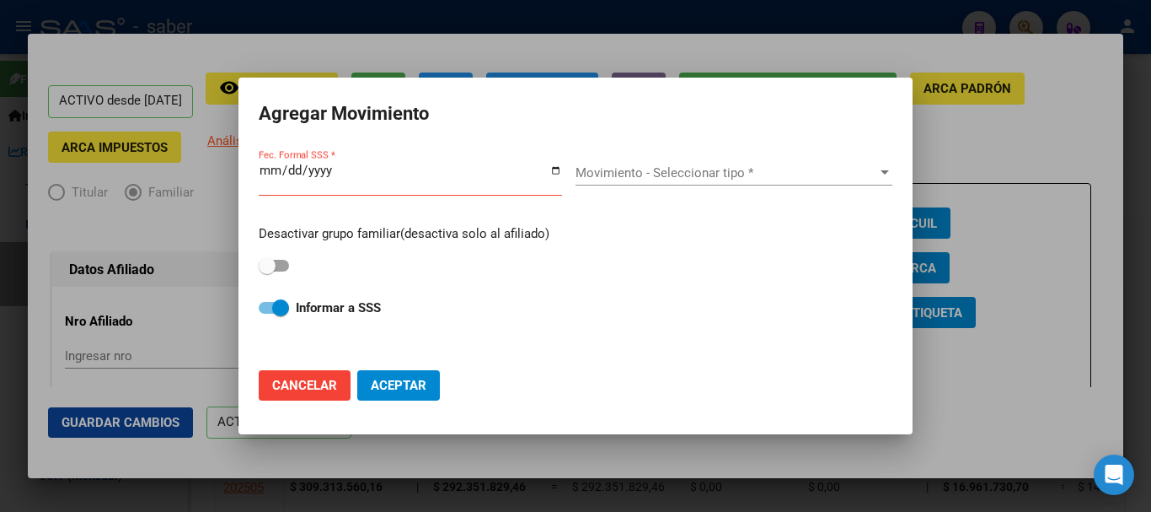
click at [1026, 222] on div at bounding box center [575, 256] width 1151 height 512
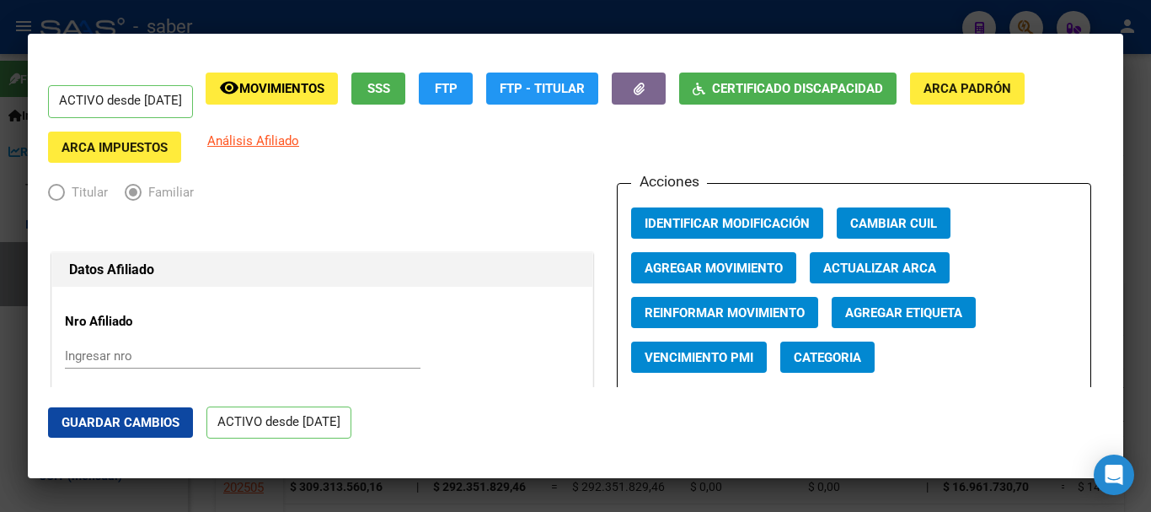
click at [811, 496] on div at bounding box center [575, 256] width 1151 height 512
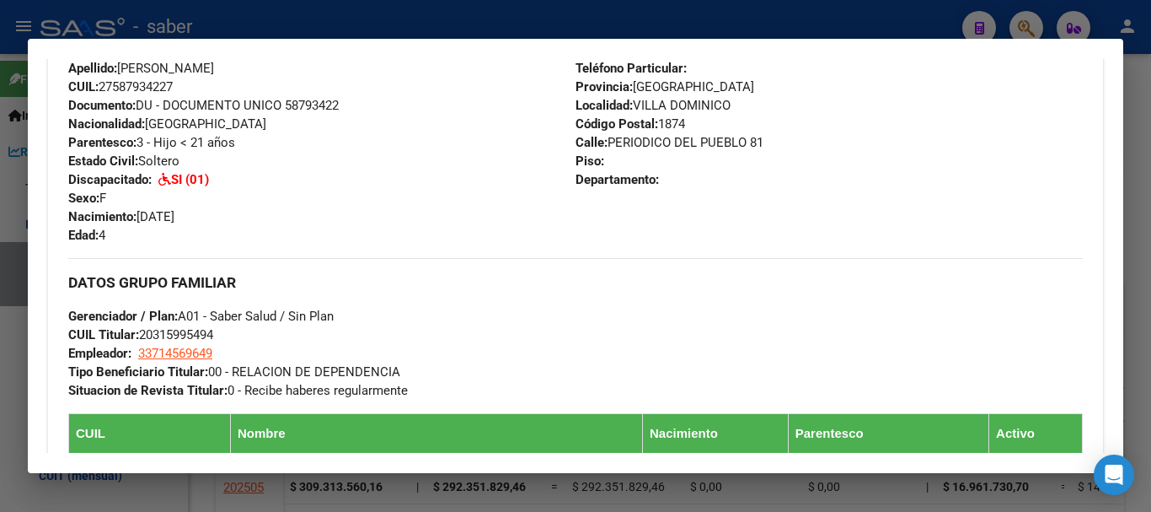
scroll to position [590, 0]
click at [495, 507] on div at bounding box center [575, 256] width 1151 height 512
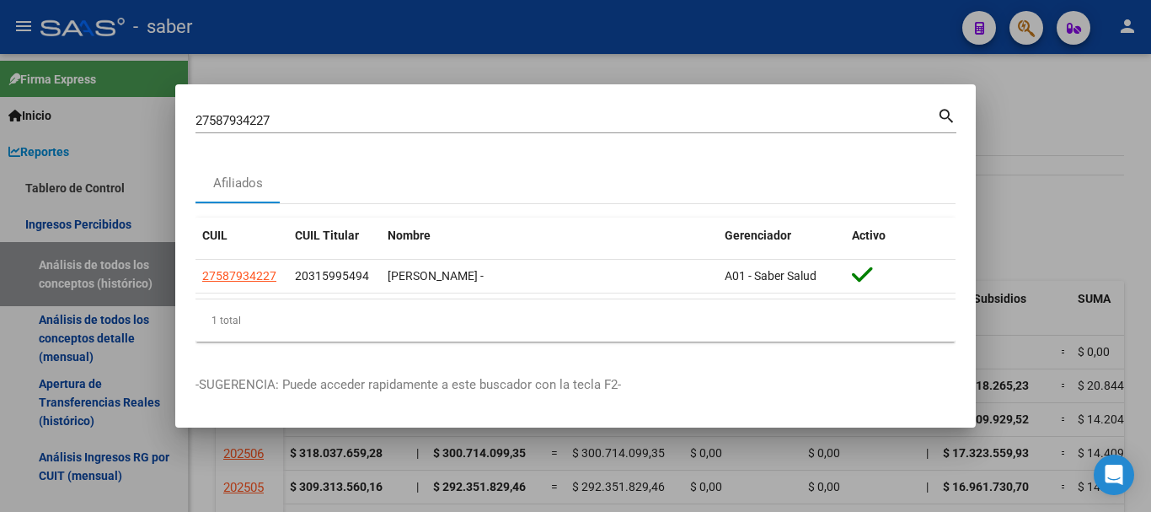
click at [242, 115] on input "27587934227" at bounding box center [567, 120] width 742 height 15
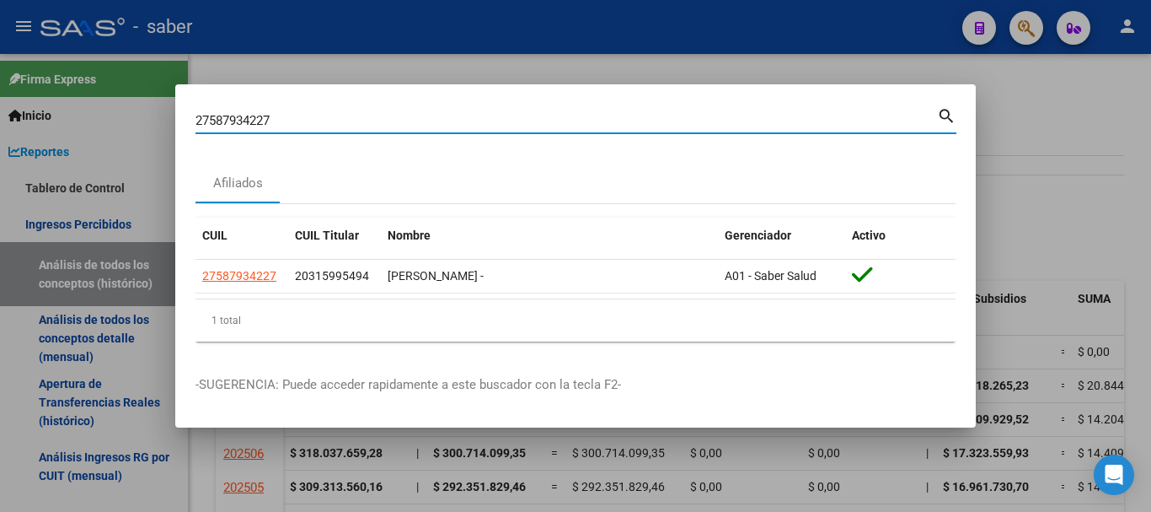
click at [242, 115] on input "27587934227" at bounding box center [567, 120] width 742 height 15
paste input "• 20572384935"
drag, startPoint x: 221, startPoint y: 119, endPoint x: 153, endPoint y: 117, distance: 67.5
click at [153, 117] on div "• 20572384935 Buscar (apellido, dni, cuil, nro traspaso, cuit, obra social) sea…" at bounding box center [575, 256] width 1151 height 512
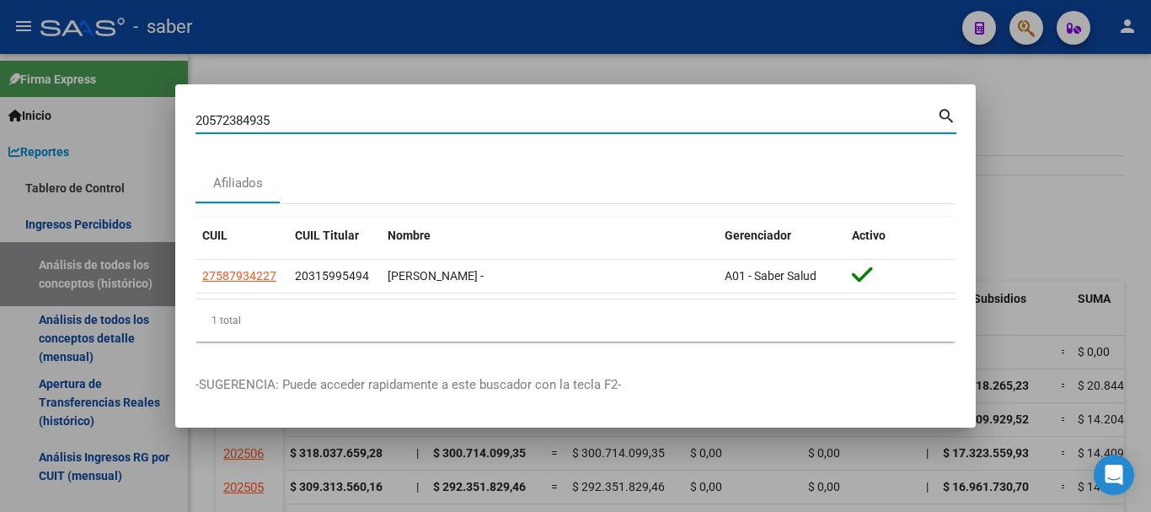
type input "20572384935"
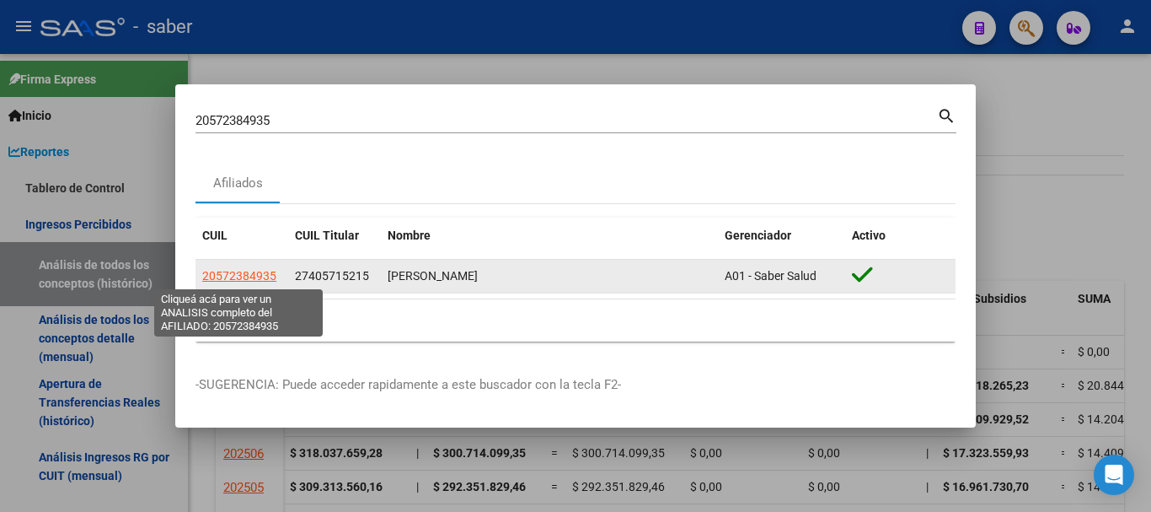
click at [236, 273] on span "20572384935" at bounding box center [239, 275] width 74 height 13
type textarea "20572384935"
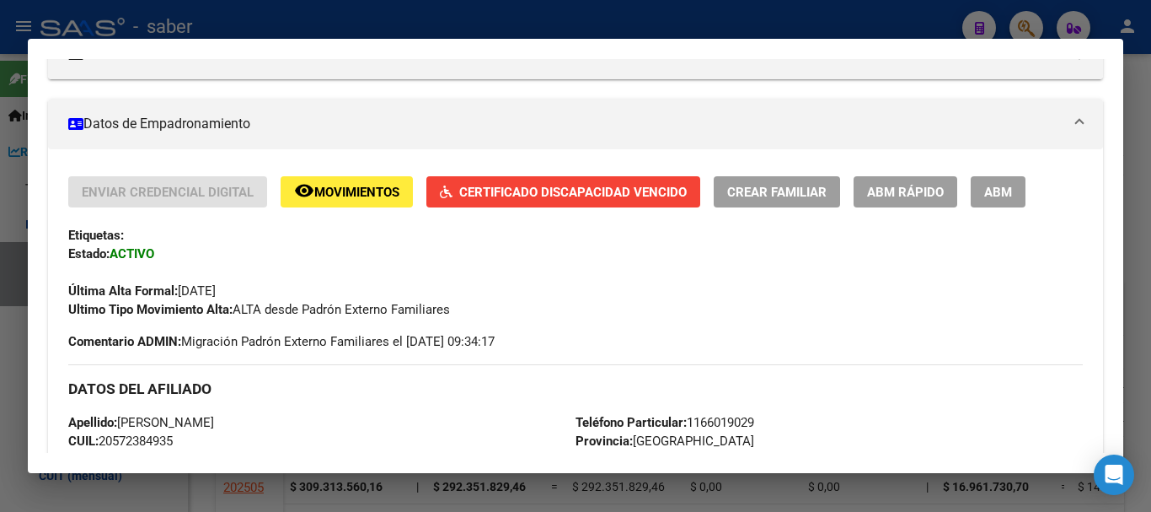
scroll to position [253, 0]
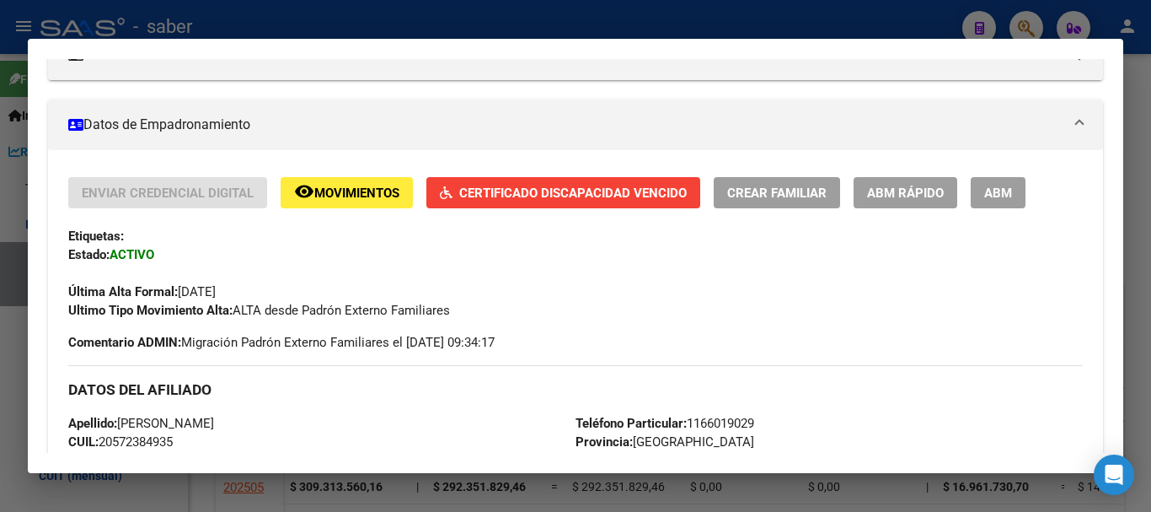
click at [897, 185] on span "ABM Rápido" at bounding box center [905, 192] width 77 height 15
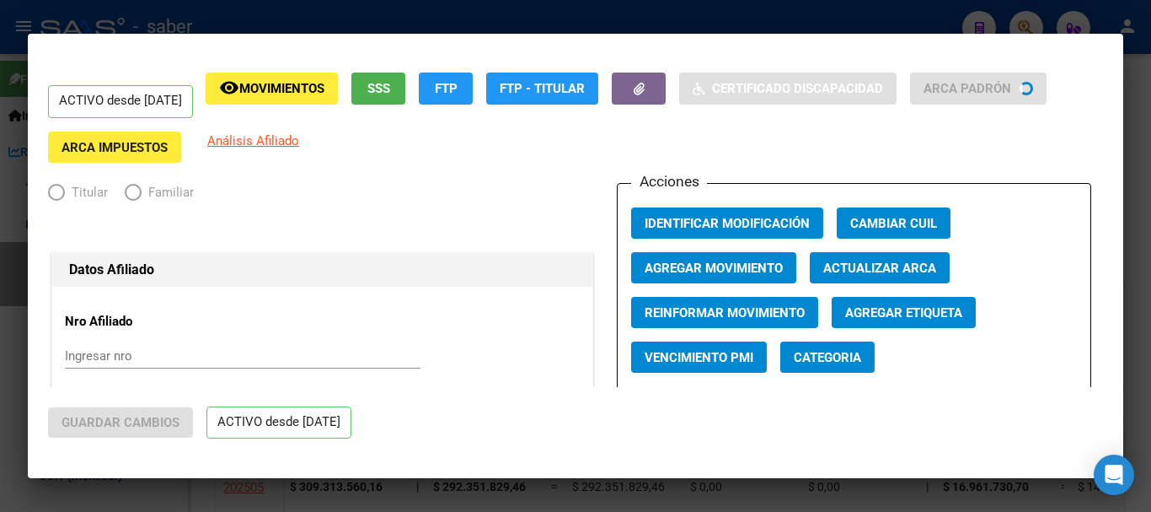
radio input "true"
type input "30-71250584-9"
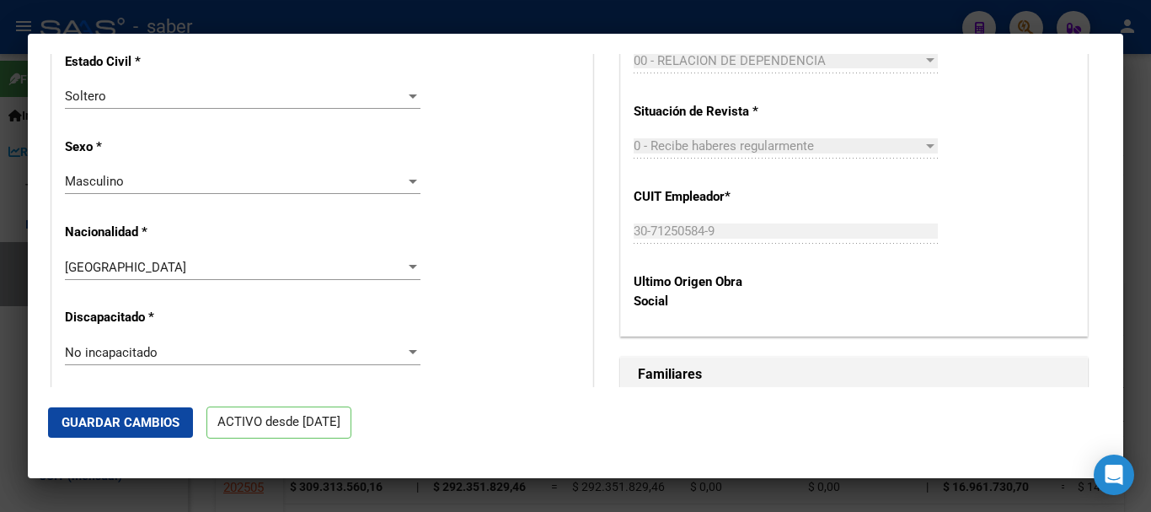
scroll to position [1012, 0]
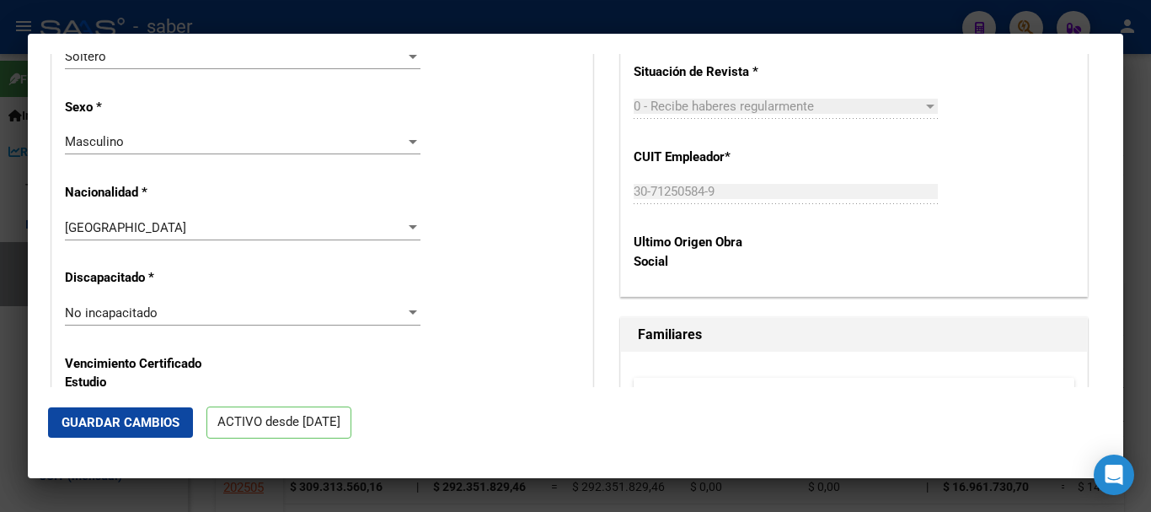
click at [155, 320] on div "No incapacitado Seleccionar tipo" at bounding box center [243, 312] width 356 height 25
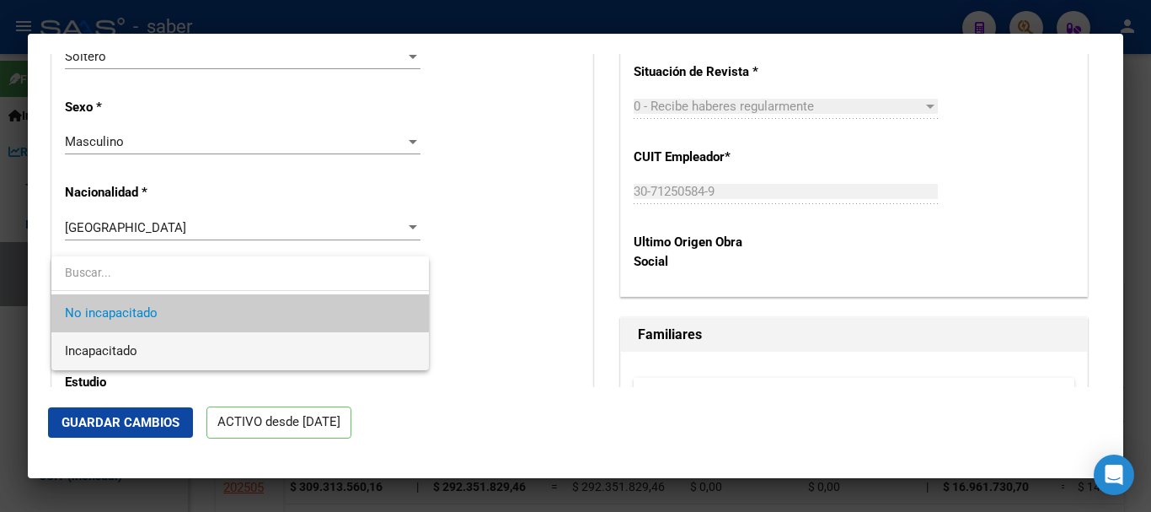
click at [162, 358] on span "Incapacitado" at bounding box center [240, 351] width 351 height 38
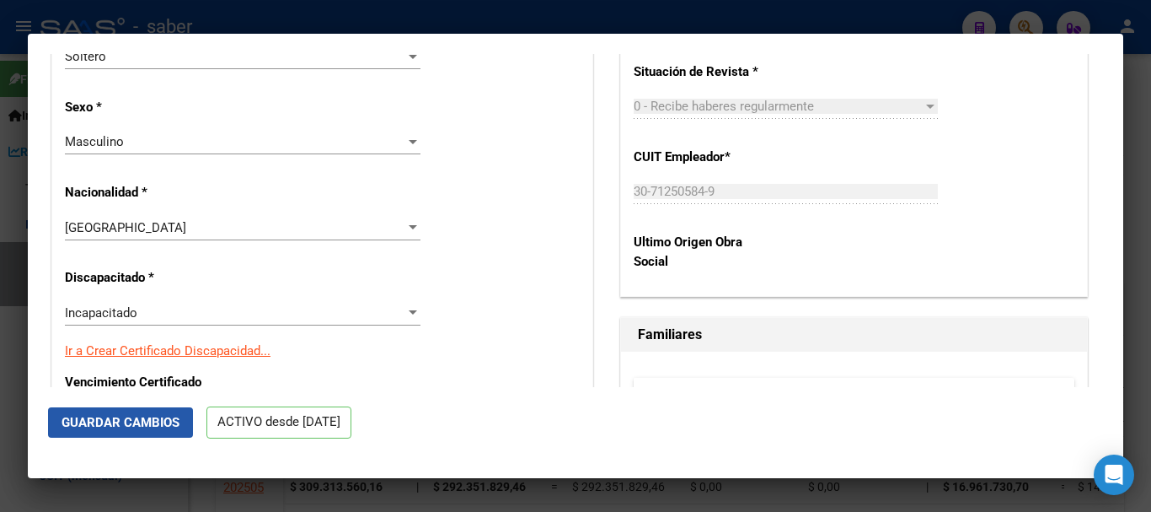
click at [162, 426] on span "Guardar Cambios" at bounding box center [121, 422] width 118 height 15
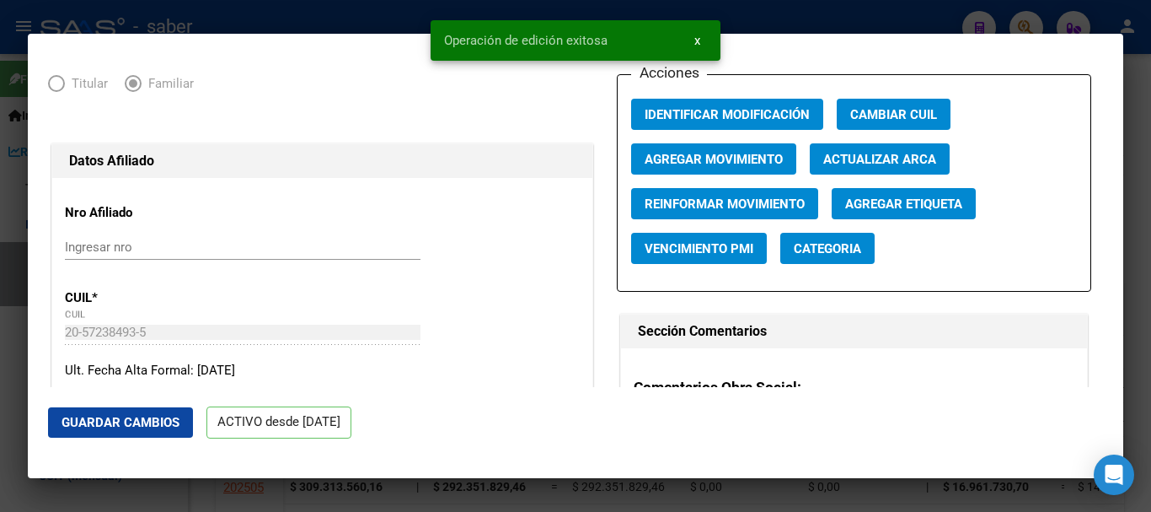
scroll to position [0, 0]
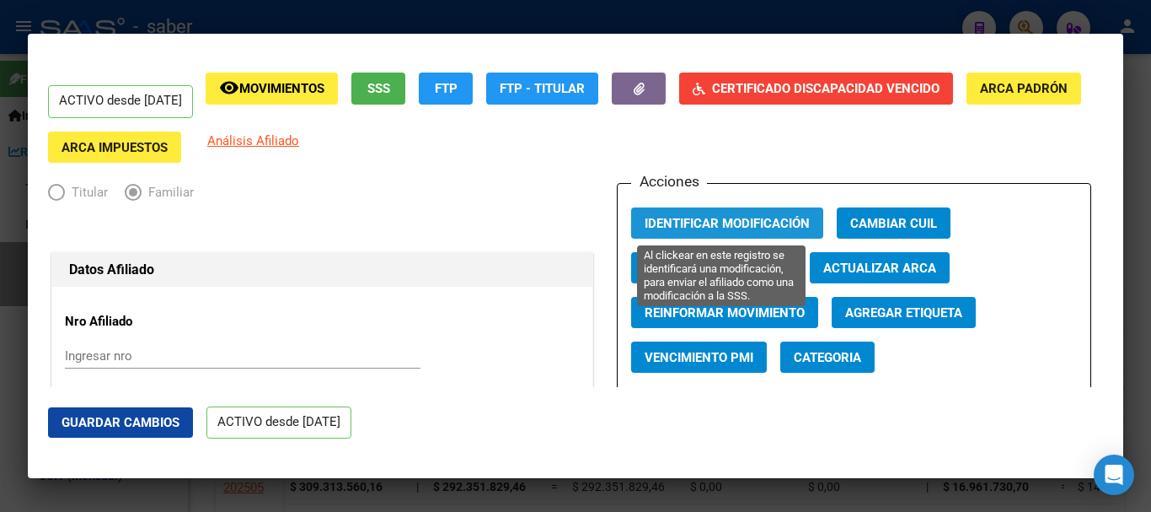
click at [756, 220] on span "Identificar Modificación" at bounding box center [727, 223] width 165 height 15
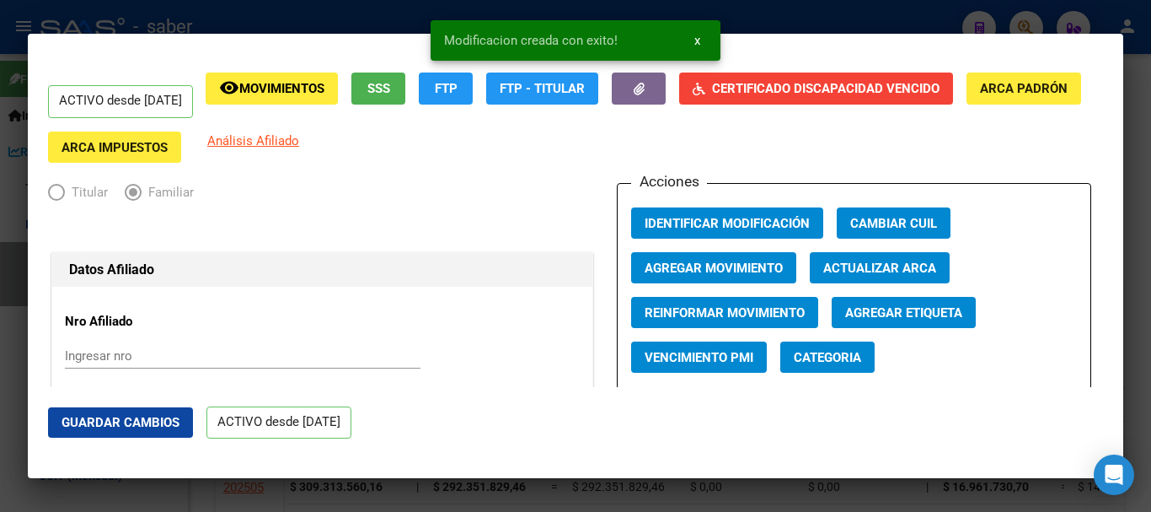
drag, startPoint x: 679, startPoint y: 491, endPoint x: 672, endPoint y: 503, distance: 14.3
click at [679, 491] on div at bounding box center [575, 256] width 1151 height 512
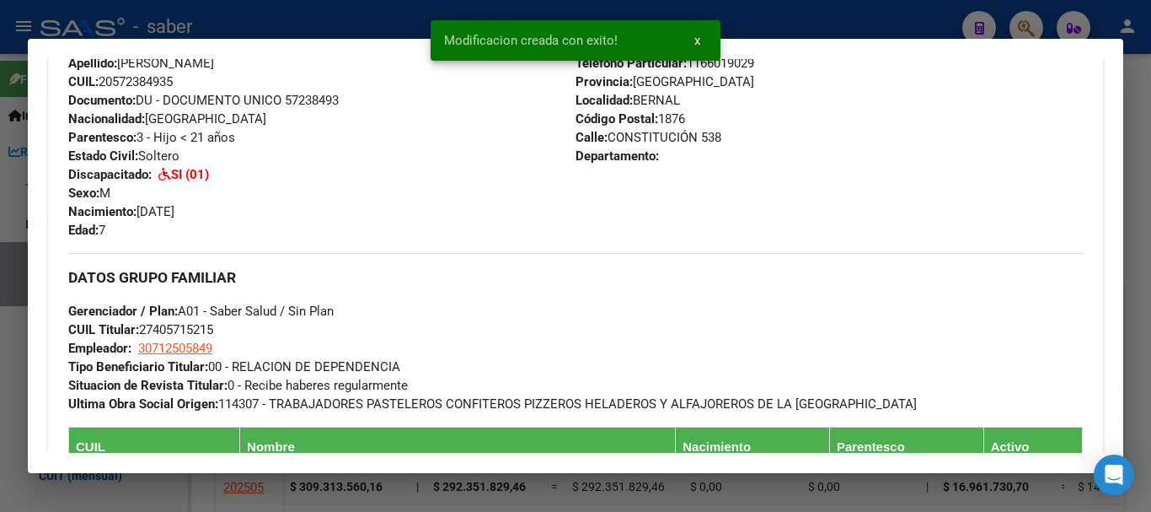
scroll to position [590, 0]
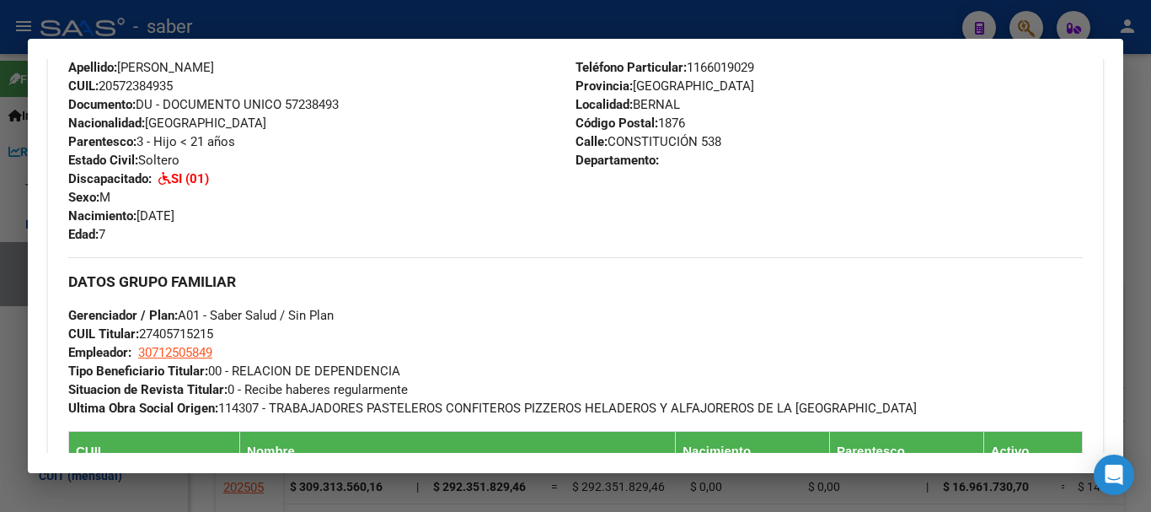
click at [9, 366] on div at bounding box center [575, 256] width 1151 height 512
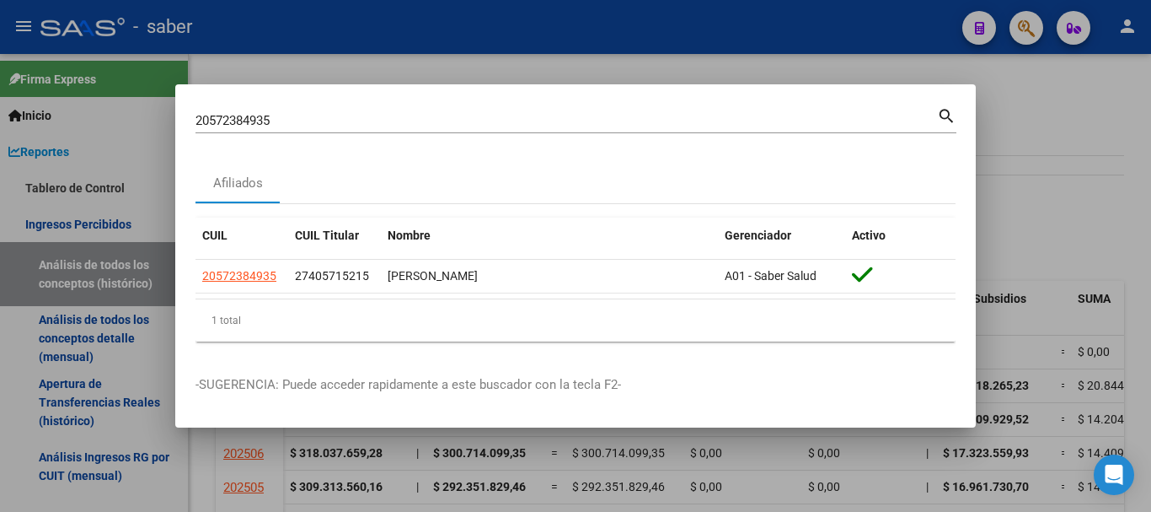
click at [444, 74] on div at bounding box center [575, 256] width 1151 height 512
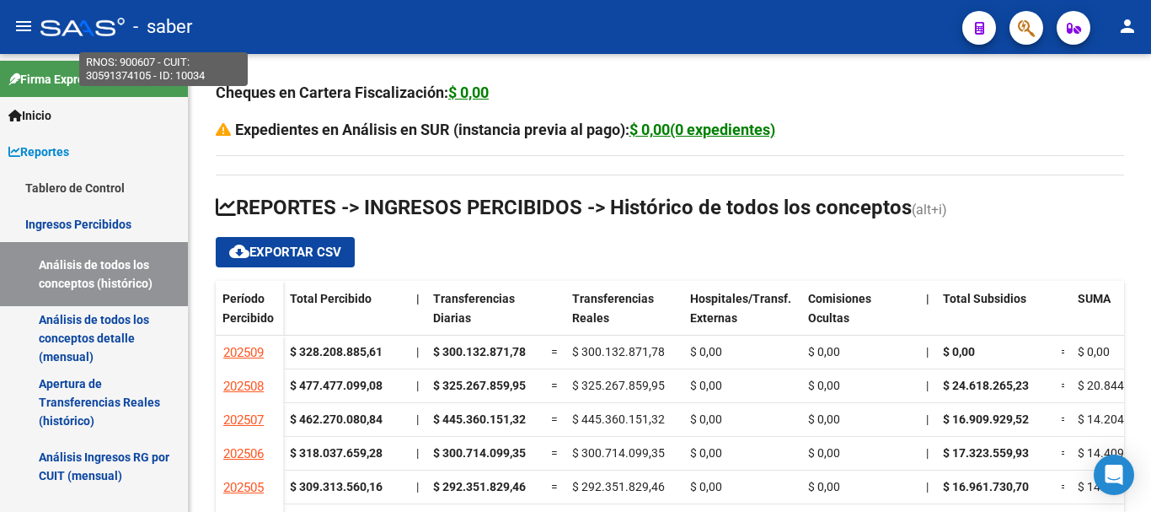
click at [177, 30] on span "- saber" at bounding box center [162, 26] width 59 height 37
type textarea "30591374105"
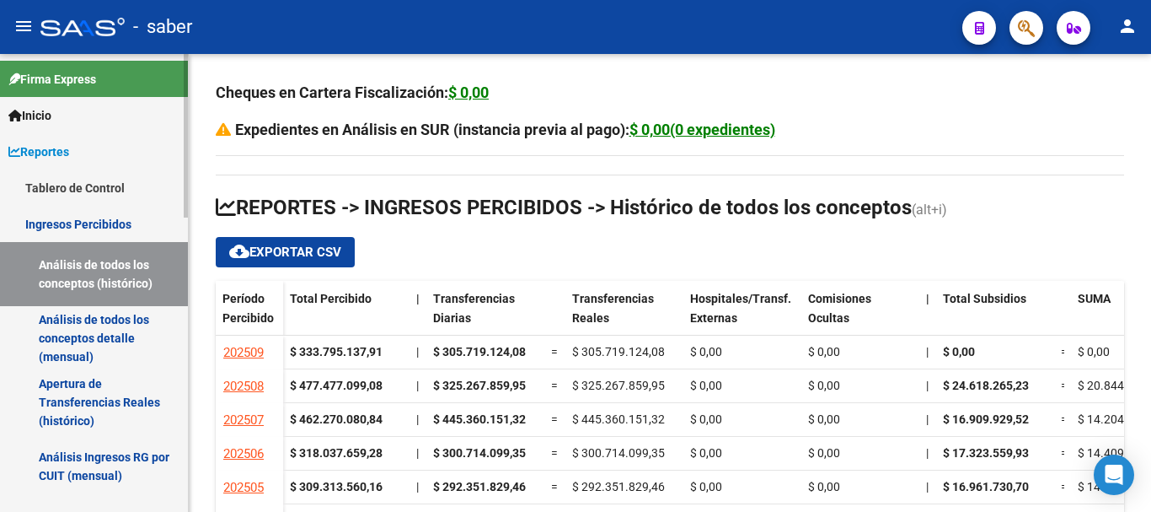
click at [62, 223] on link "Ingresos Percibidos" at bounding box center [94, 224] width 188 height 36
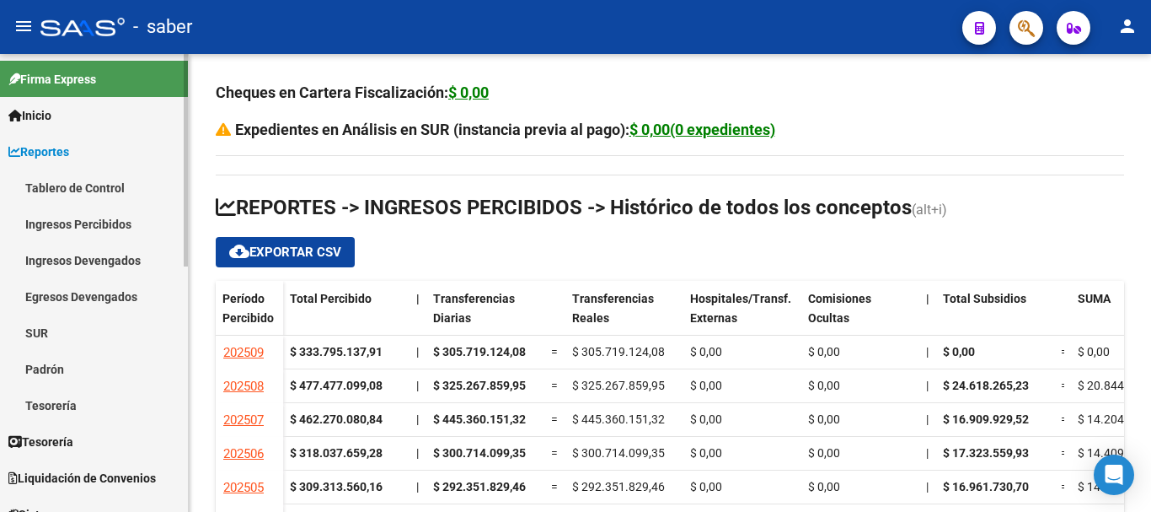
click at [82, 261] on link "Ingresos Devengados" at bounding box center [94, 260] width 188 height 36
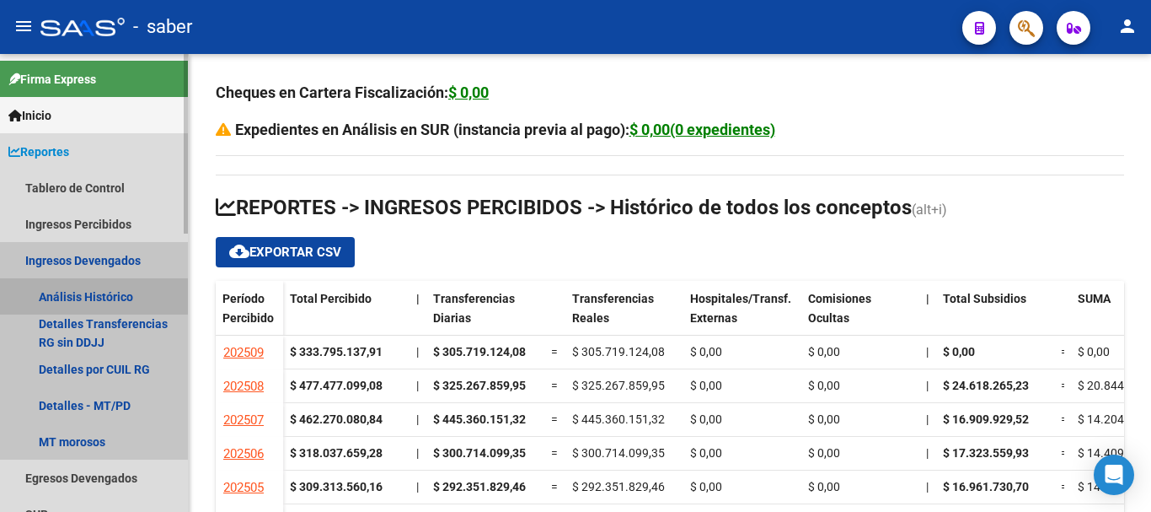
click at [87, 289] on link "Análisis Histórico" at bounding box center [94, 296] width 188 height 36
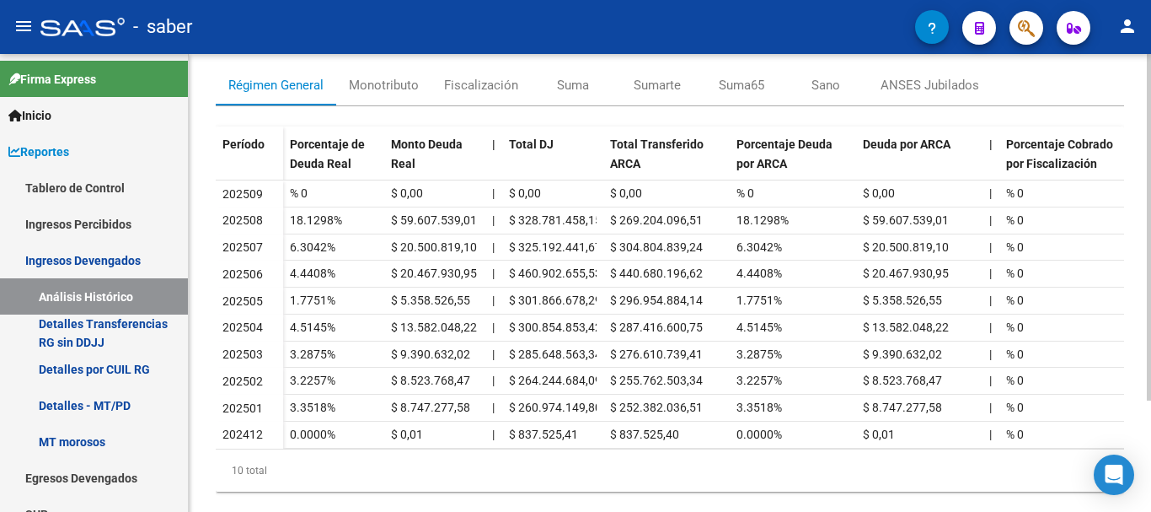
scroll to position [62, 0]
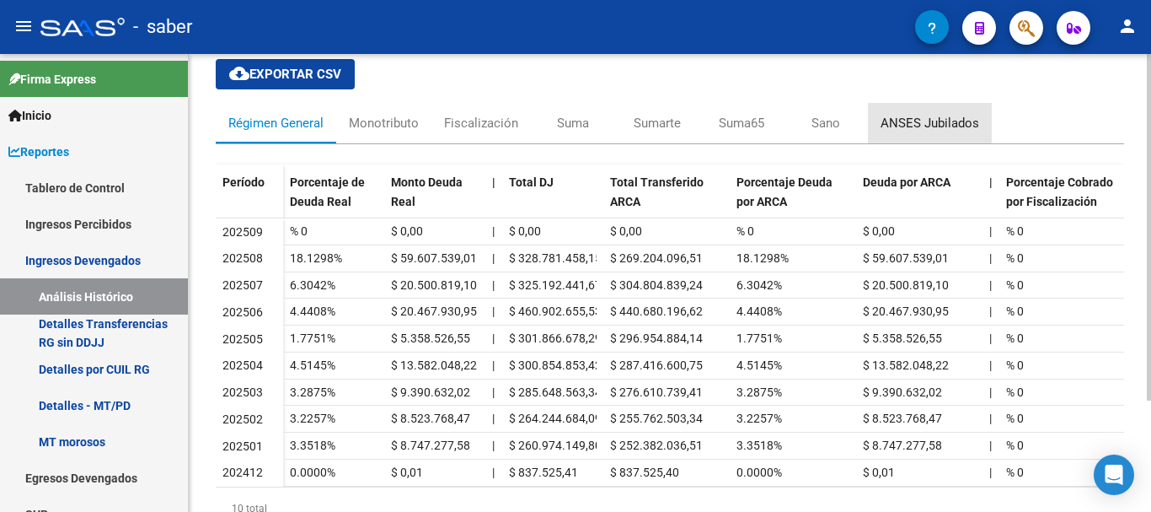
click at [942, 124] on div "ANSES Jubilados" at bounding box center [930, 123] width 99 height 19
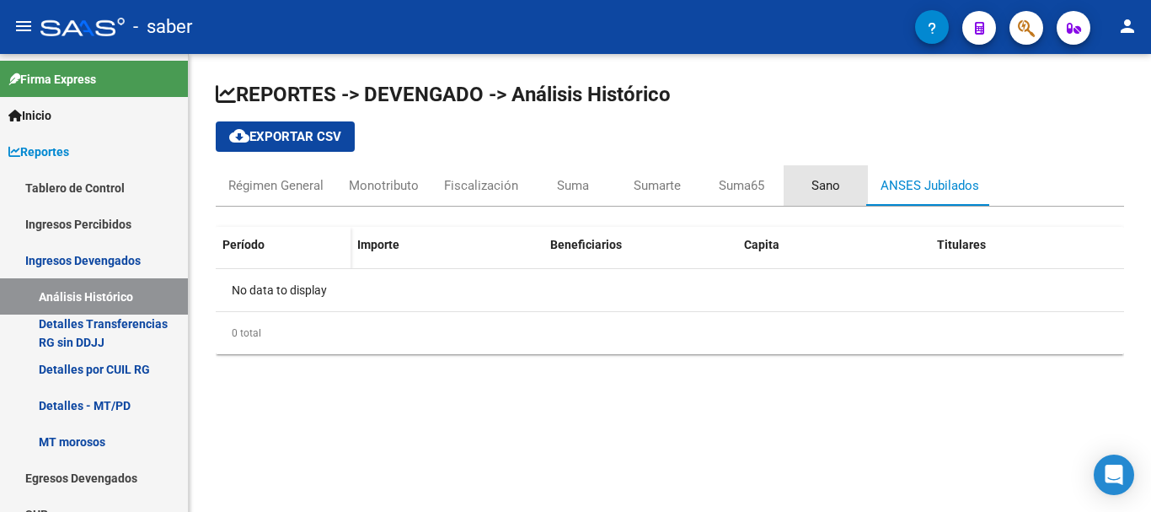
click at [819, 182] on div "Sano" at bounding box center [826, 185] width 29 height 19
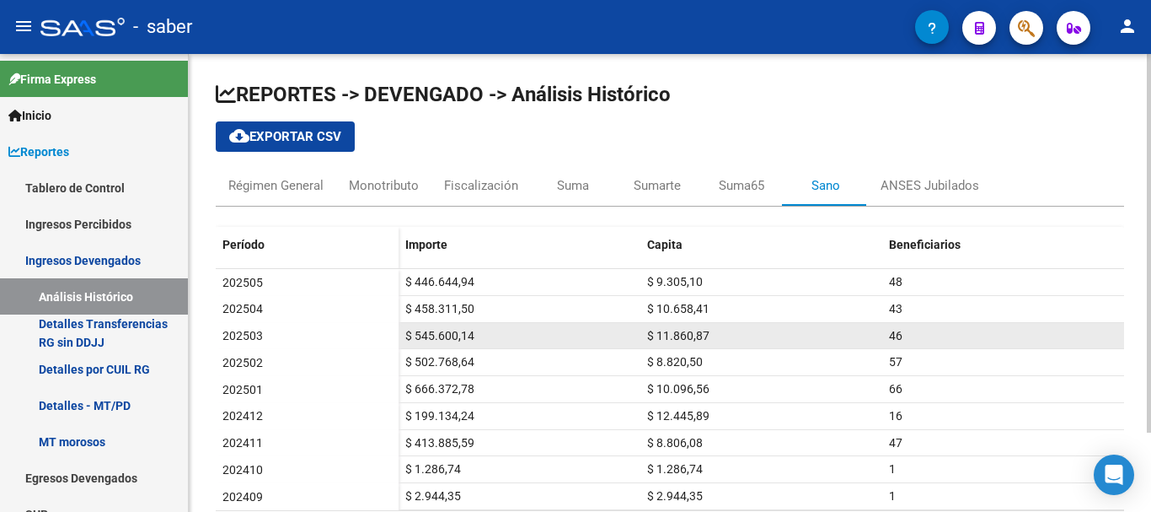
scroll to position [84, 0]
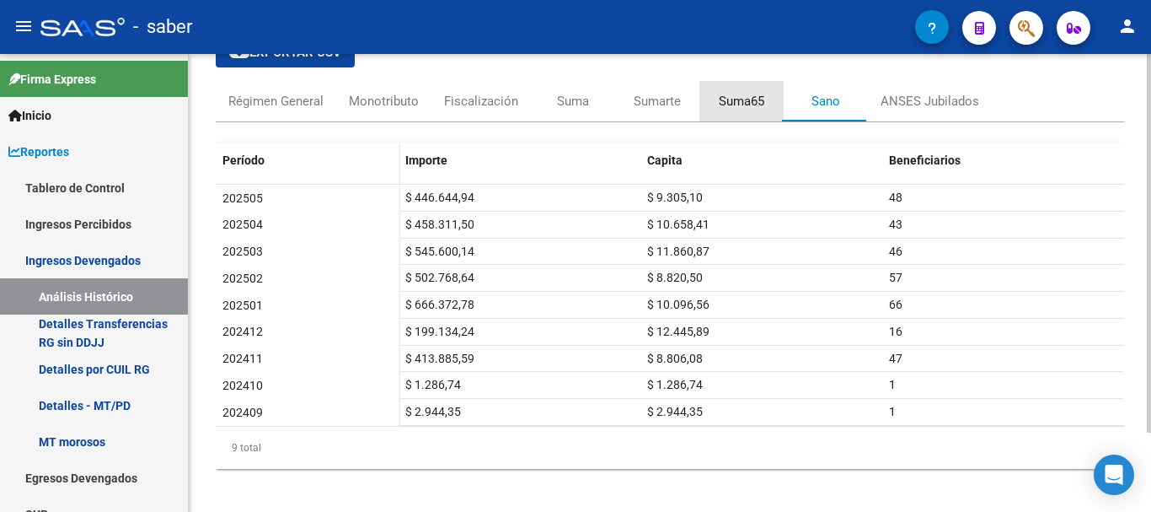
click at [752, 99] on div "Suma65" at bounding box center [742, 101] width 46 height 19
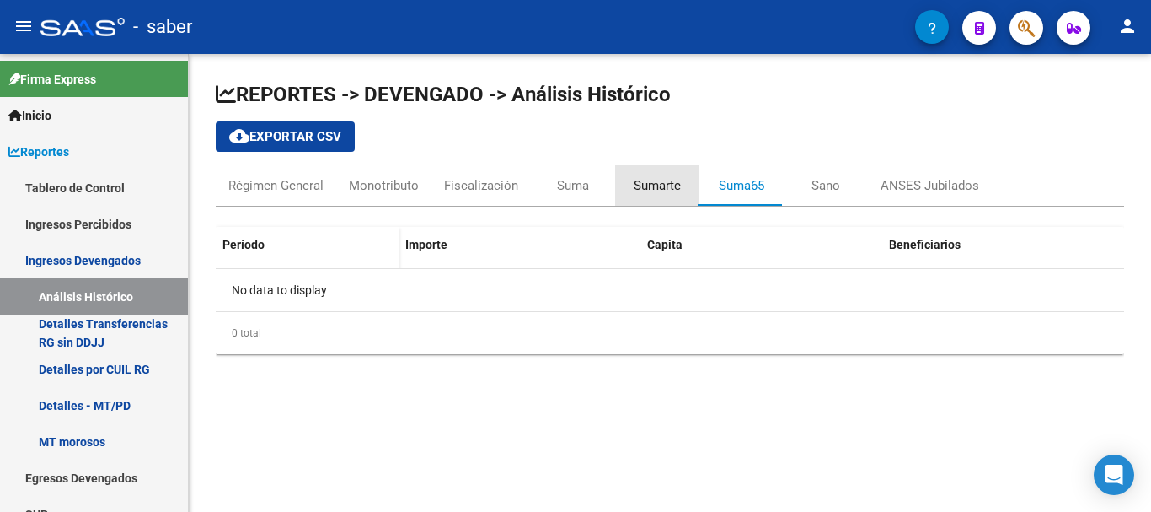
click at [652, 189] on div "Sumarte" at bounding box center [657, 185] width 47 height 19
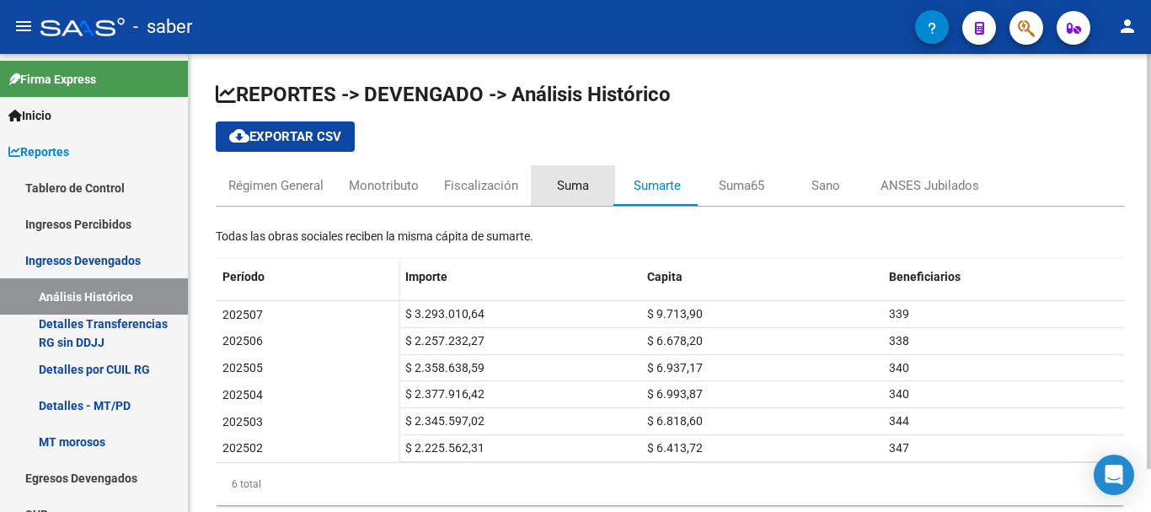
click at [582, 187] on div "Suma" at bounding box center [573, 185] width 32 height 19
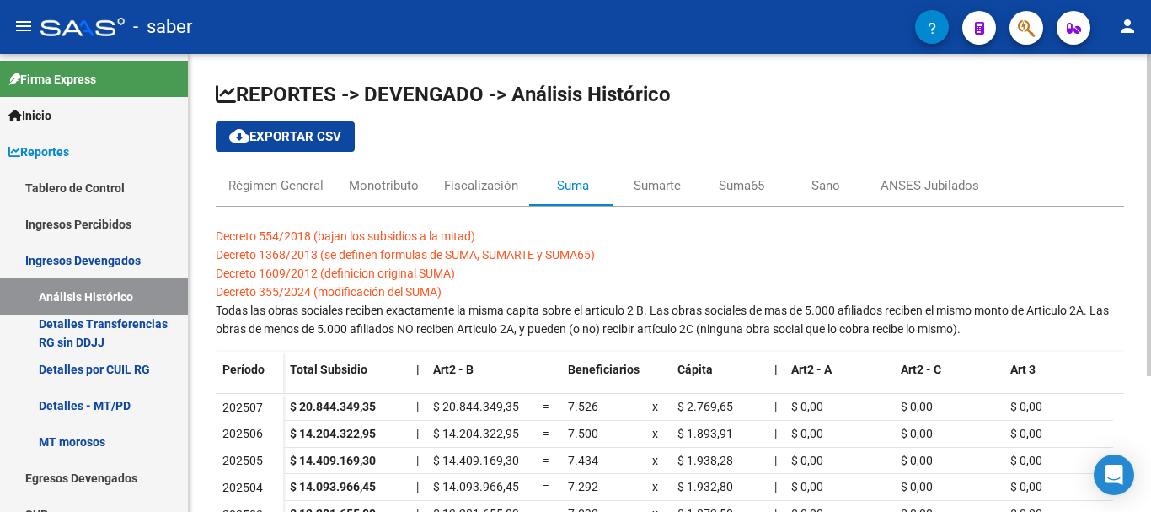
scroll to position [84, 0]
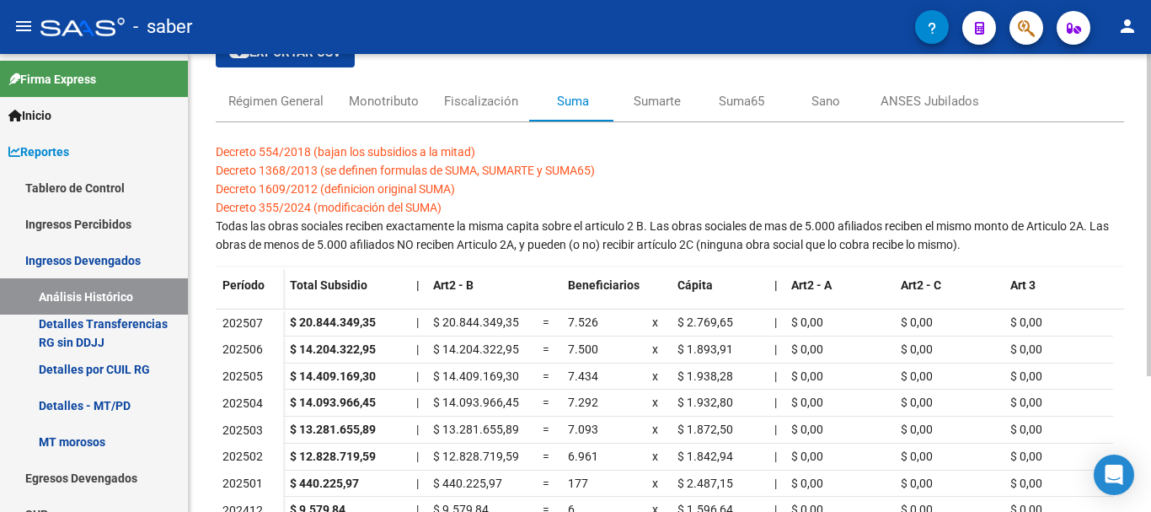
click at [425, 169] on link "Decreto 1368/2013 (se definen formulas de SUMA, SUMARTE y SUMA65)" at bounding box center [405, 170] width 379 height 13
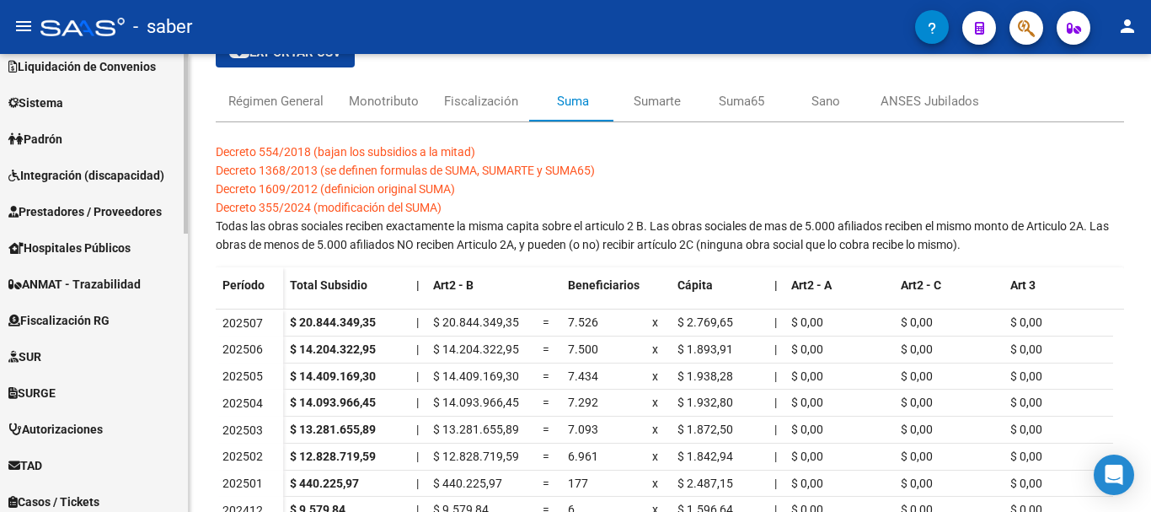
scroll to position [709, 0]
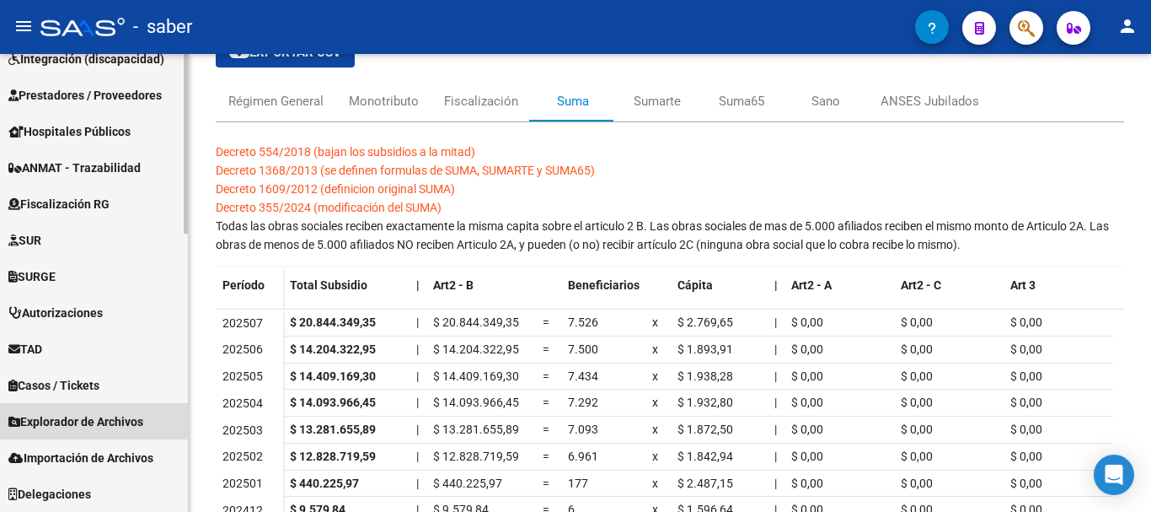
click at [64, 419] on span "Explorador de Archivos" at bounding box center [75, 421] width 135 height 19
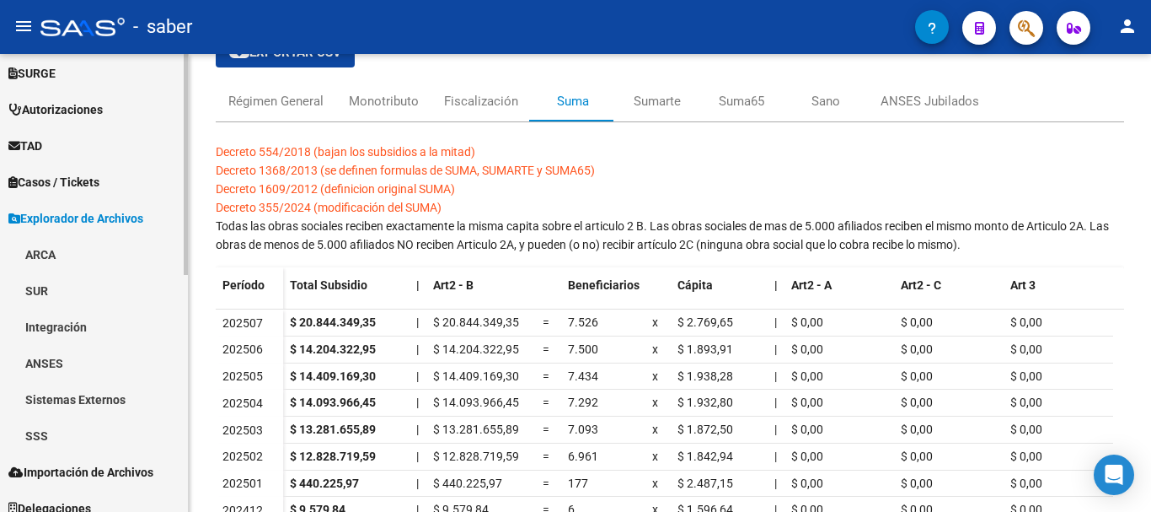
scroll to position [491, 0]
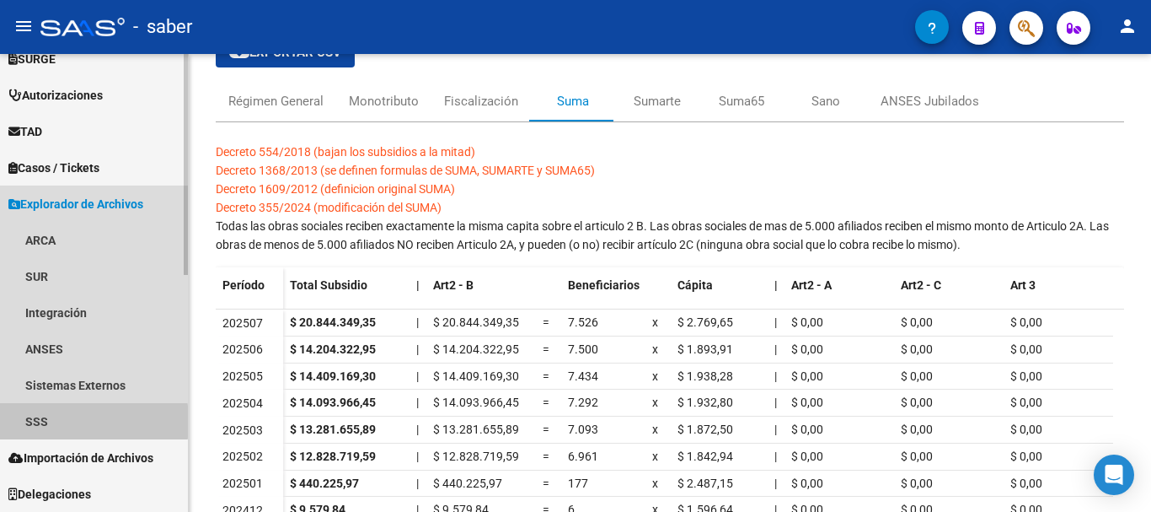
click at [41, 421] on link "SSS" at bounding box center [94, 421] width 188 height 36
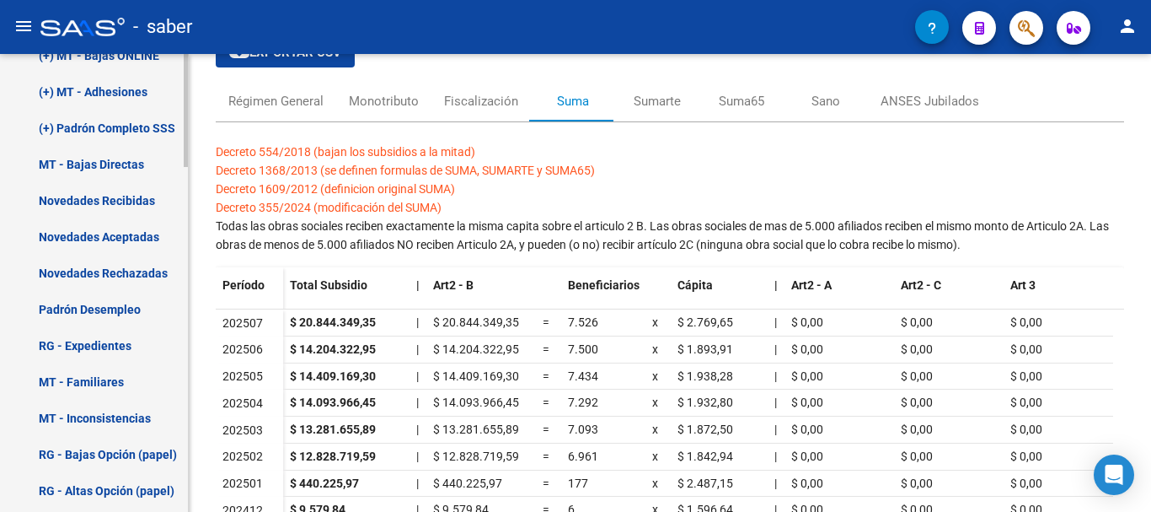
scroll to position [1081, 0]
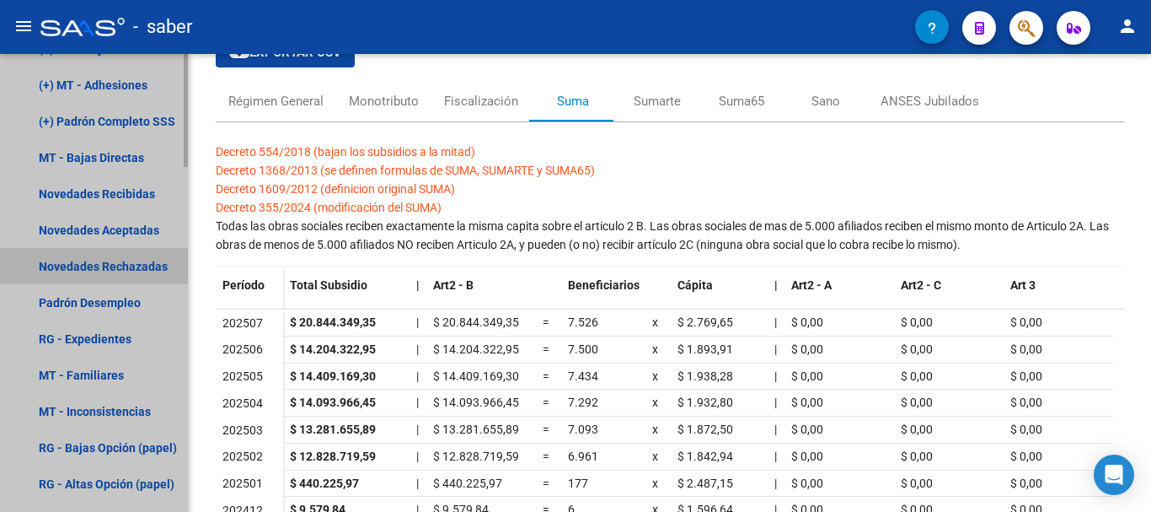
click at [96, 253] on link "Novedades Rechazadas" at bounding box center [94, 266] width 188 height 36
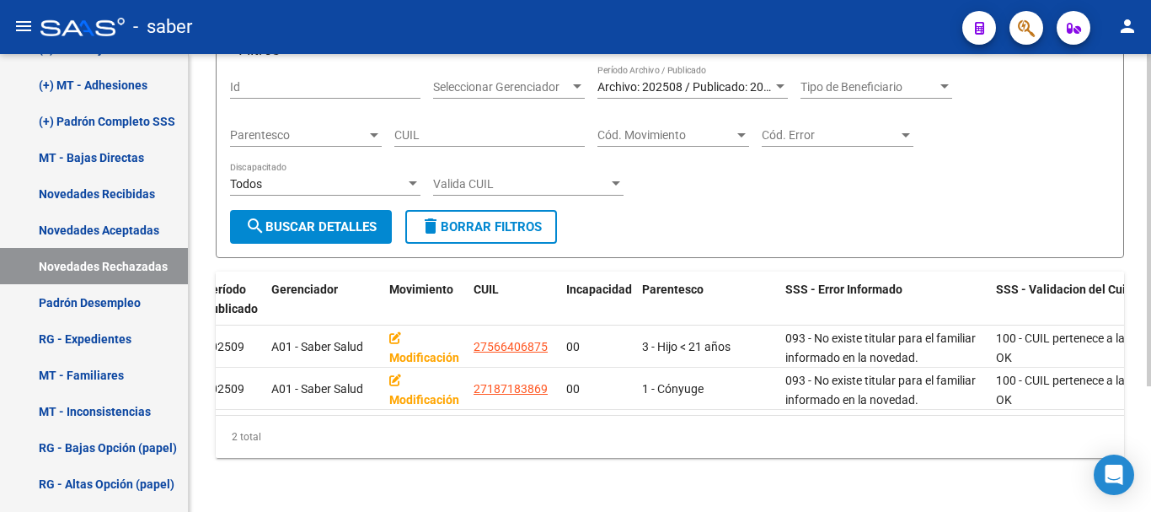
scroll to position [0, 127]
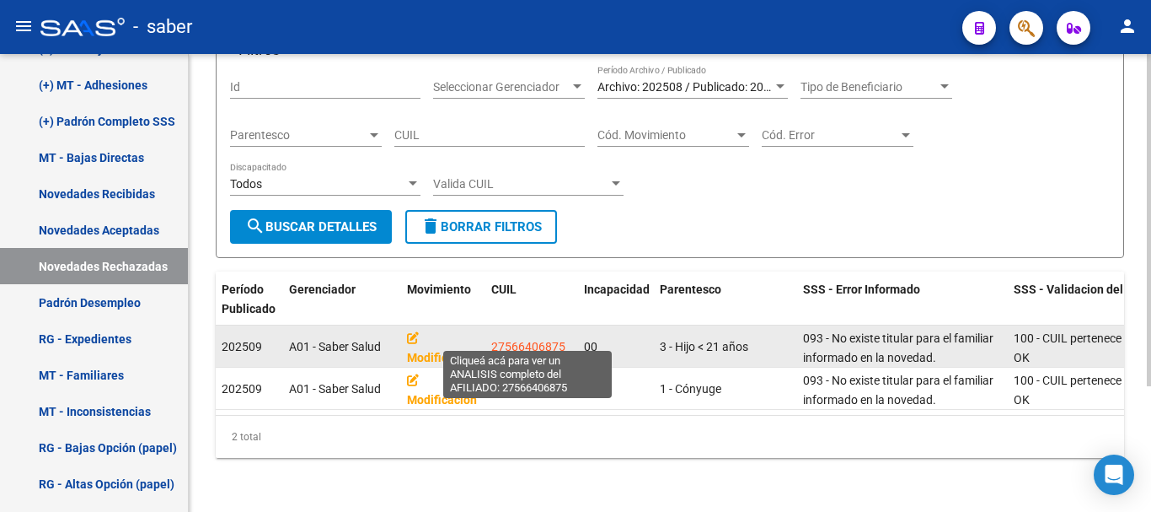
click at [522, 340] on span "27566406875" at bounding box center [528, 346] width 74 height 13
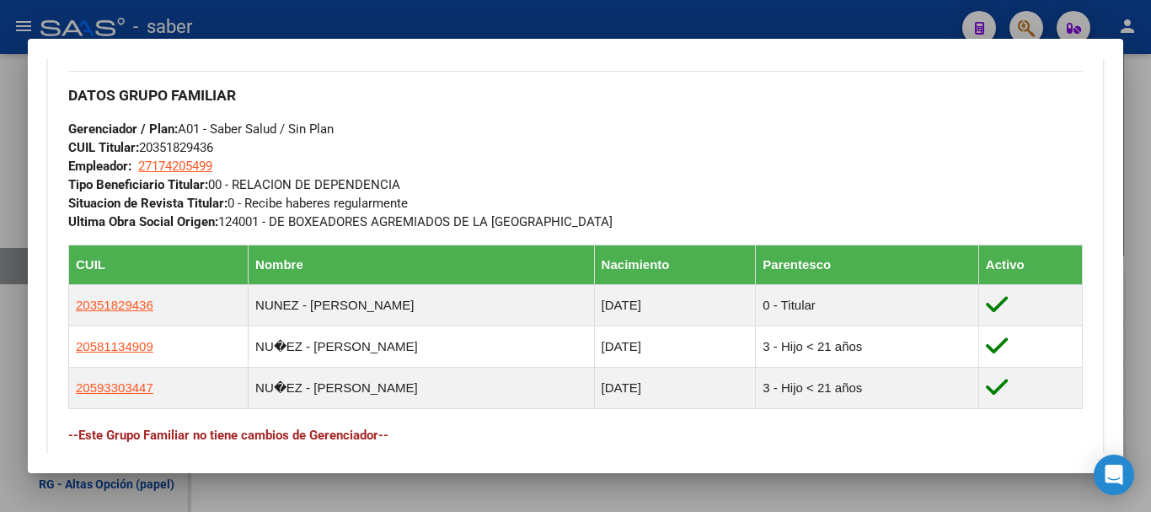
scroll to position [759, 0]
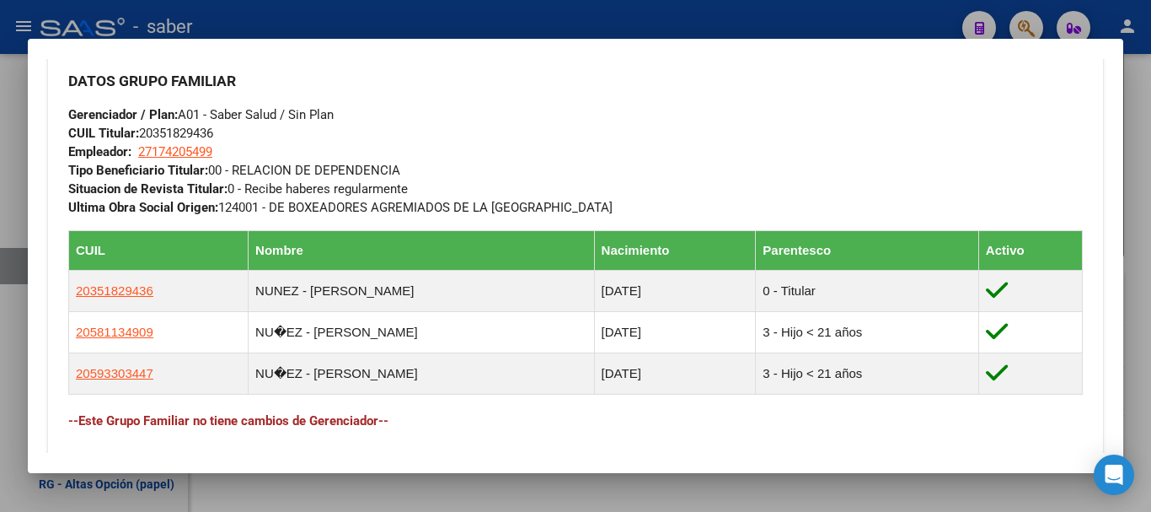
click at [7, 318] on div at bounding box center [575, 256] width 1151 height 512
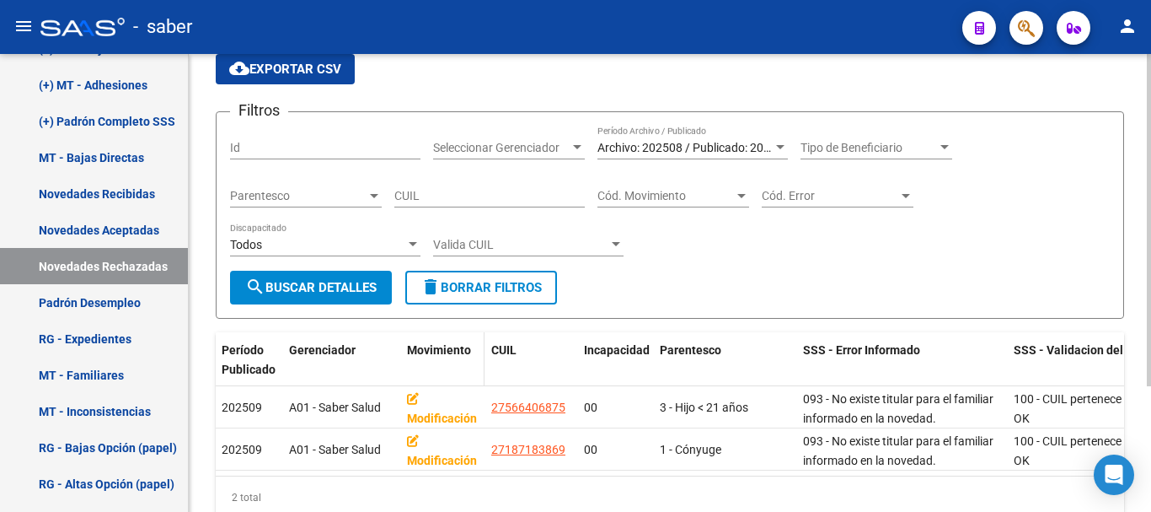
scroll to position [0, 0]
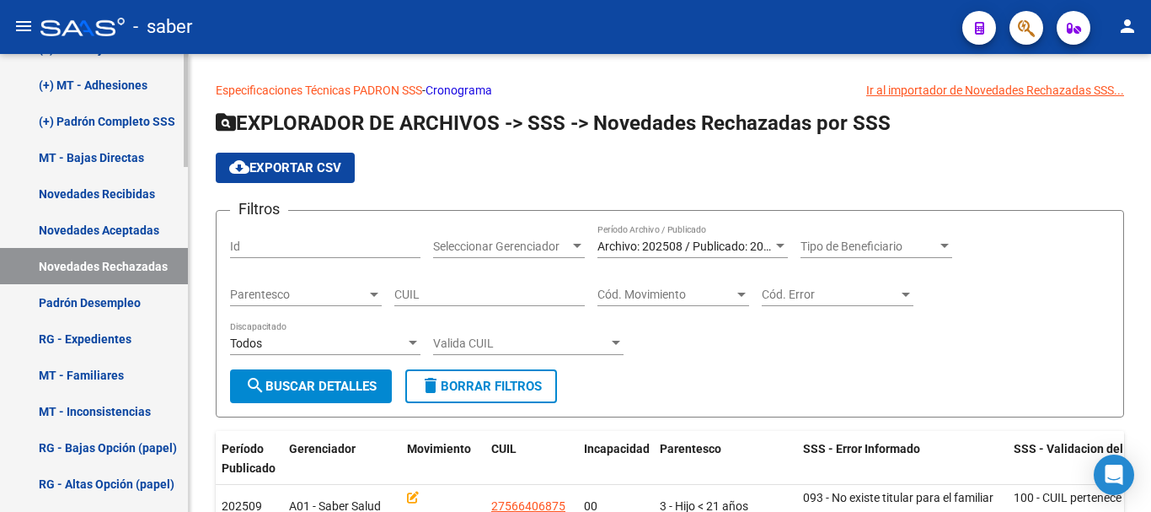
click at [94, 311] on link "Padrón Desempleo" at bounding box center [94, 302] width 188 height 36
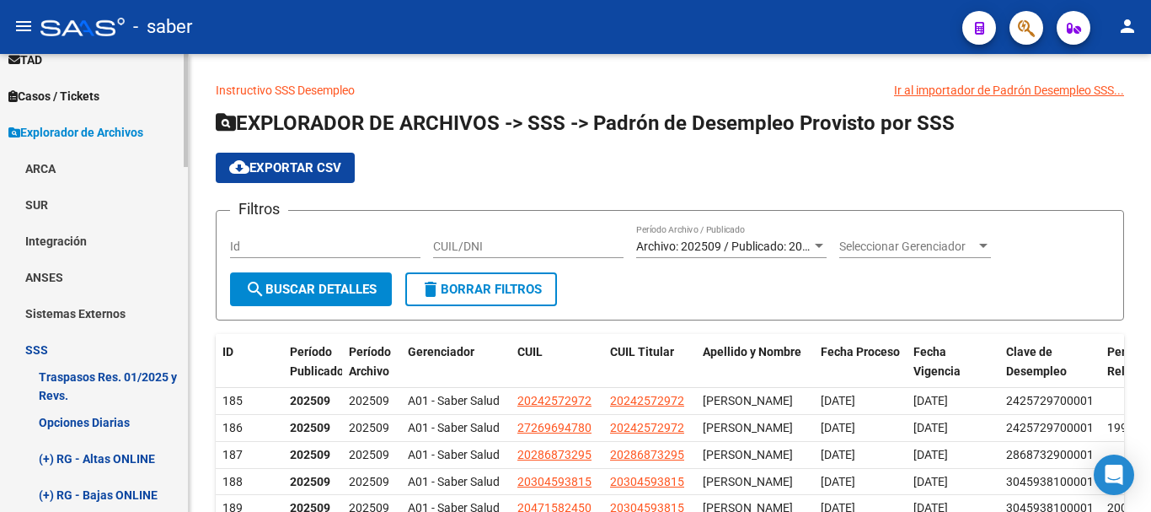
scroll to position [576, 0]
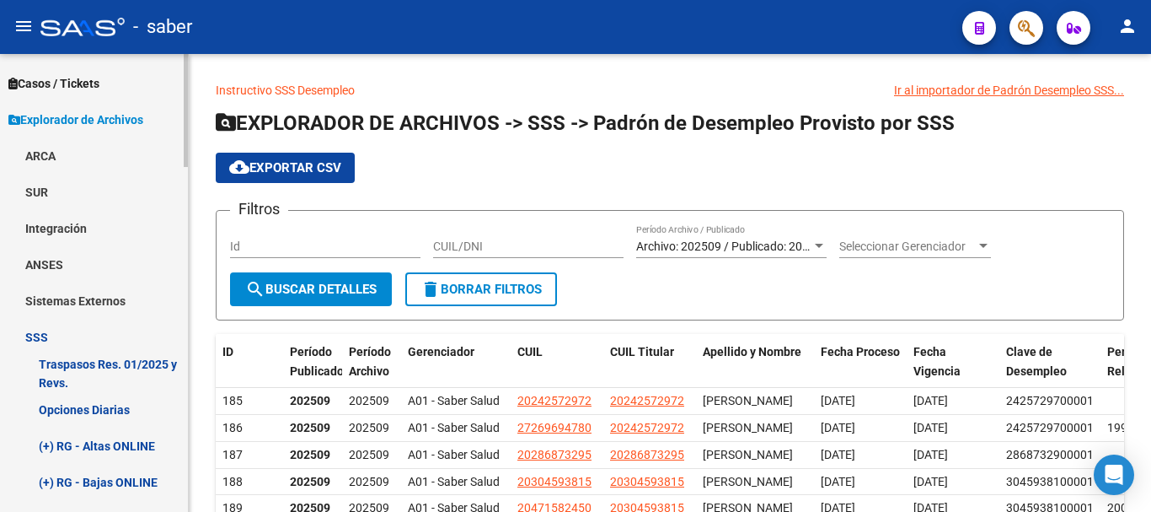
click at [47, 261] on link "ANSES" at bounding box center [94, 264] width 188 height 36
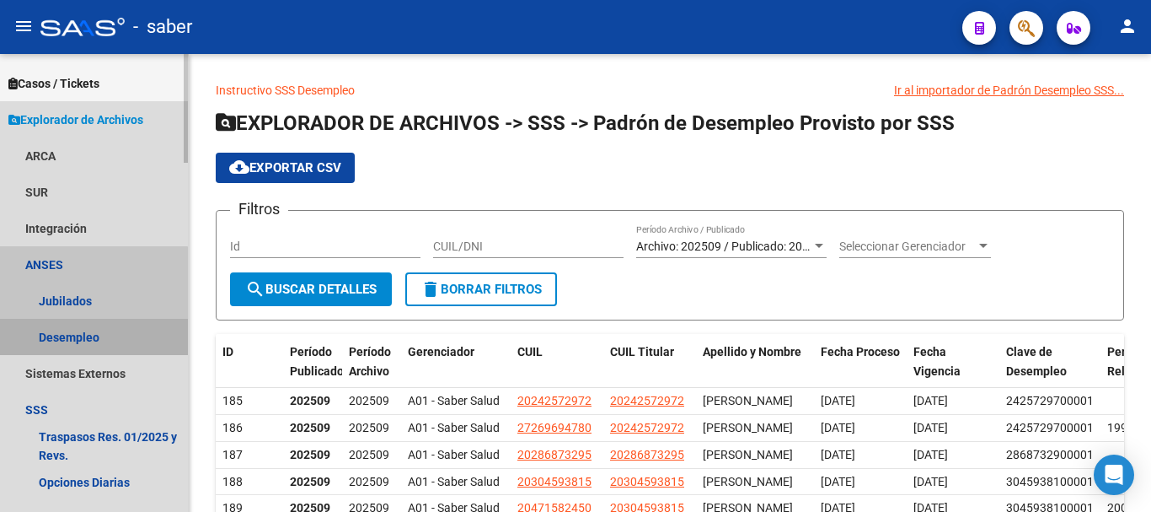
click at [84, 341] on link "Desempleo" at bounding box center [94, 337] width 188 height 36
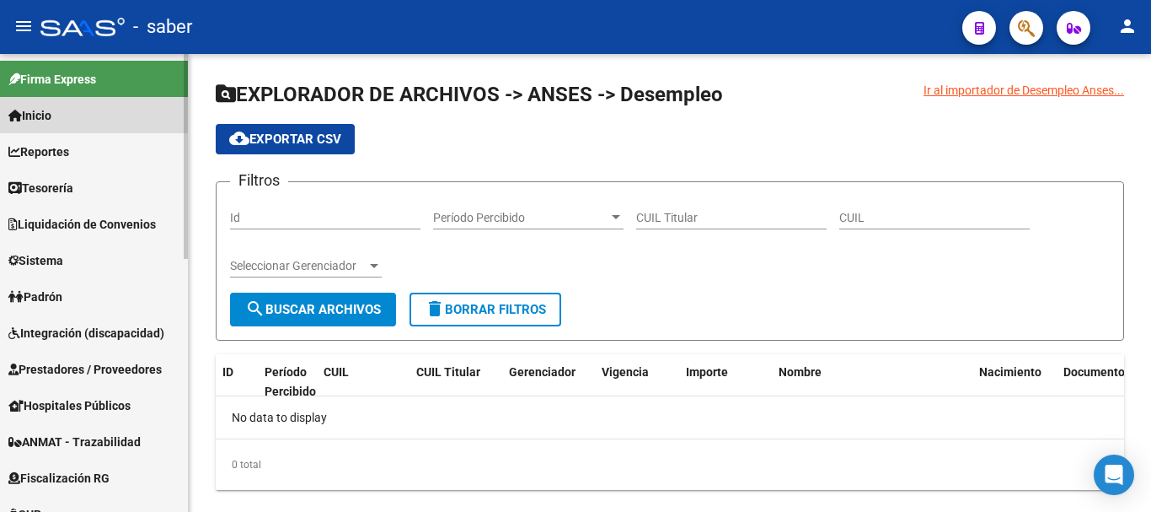
click at [50, 110] on span "Inicio" at bounding box center [29, 115] width 43 height 19
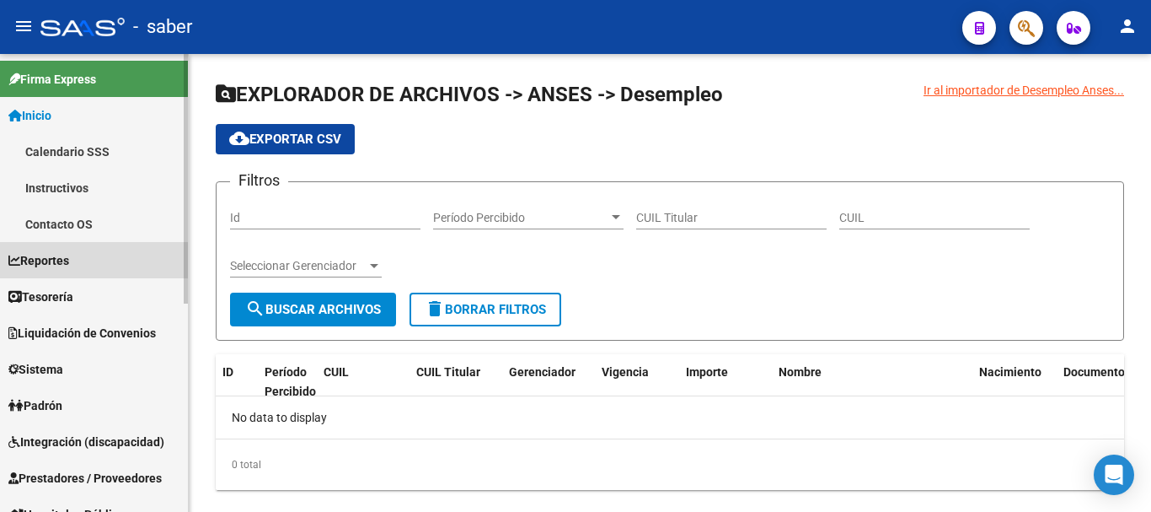
click at [67, 270] on link "Reportes" at bounding box center [94, 260] width 188 height 36
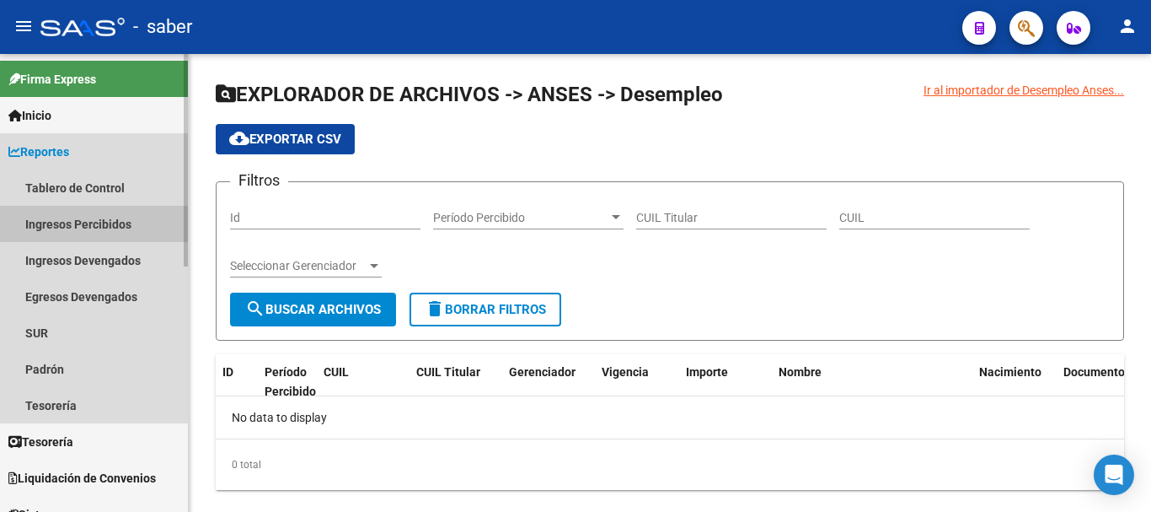
click at [83, 216] on link "Ingresos Percibidos" at bounding box center [94, 224] width 188 height 36
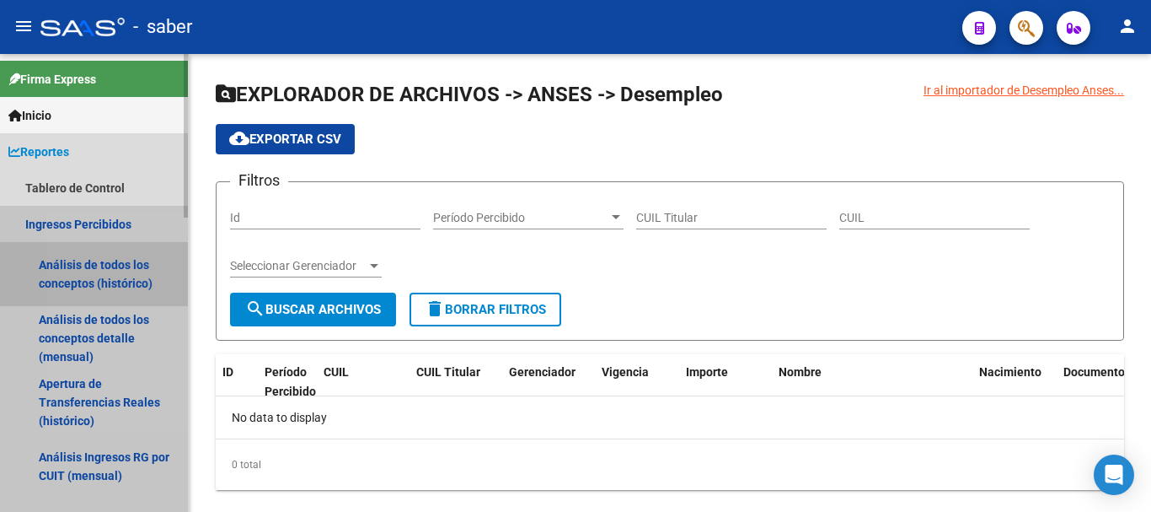
click at [111, 277] on link "Análisis de todos los conceptos (histórico)" at bounding box center [94, 274] width 188 height 64
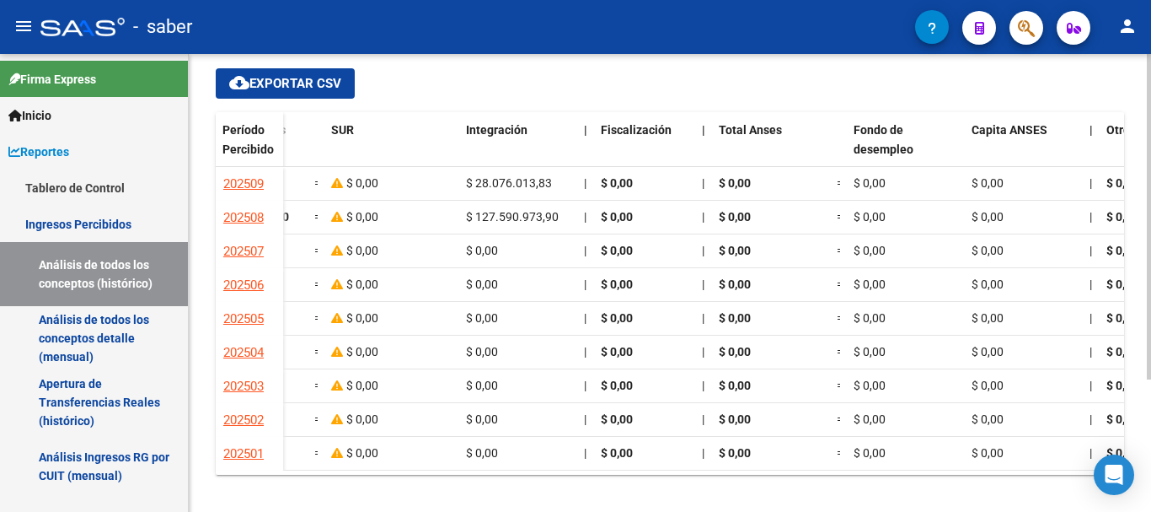
scroll to position [0, 1477]
